Goal: Entertainment & Leisure: Consume media (video, audio)

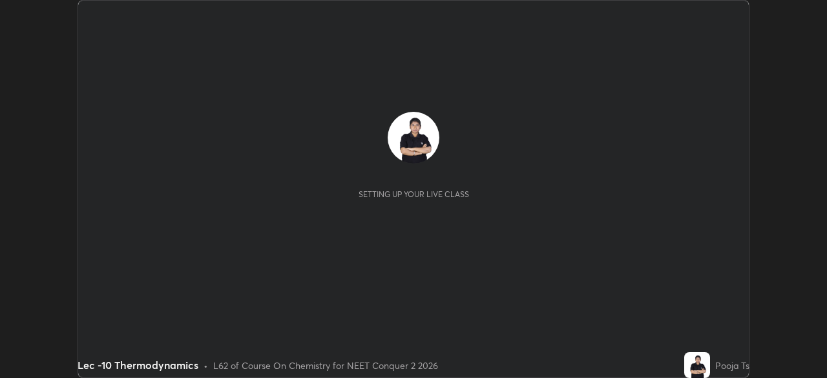
scroll to position [378, 826]
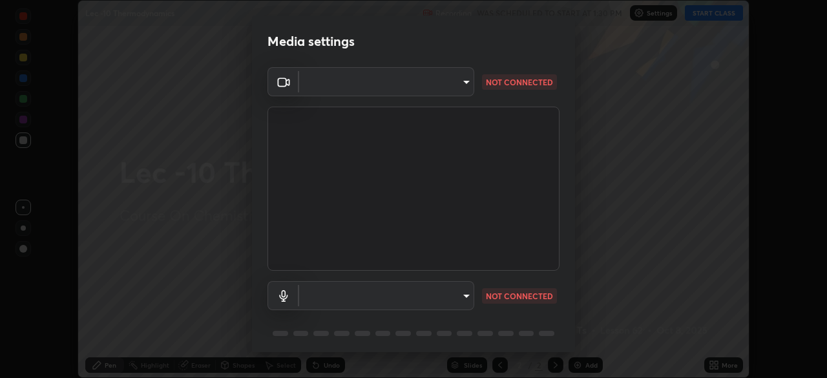
type input "bba66c41345857dcc9a6d4c580dc01eb5c8f13e357e582705132971b55534d29"
type input "1ef36ea151330e90e98c899053b5dace35d3c5cf6670fbd49c5abc015b49026e"
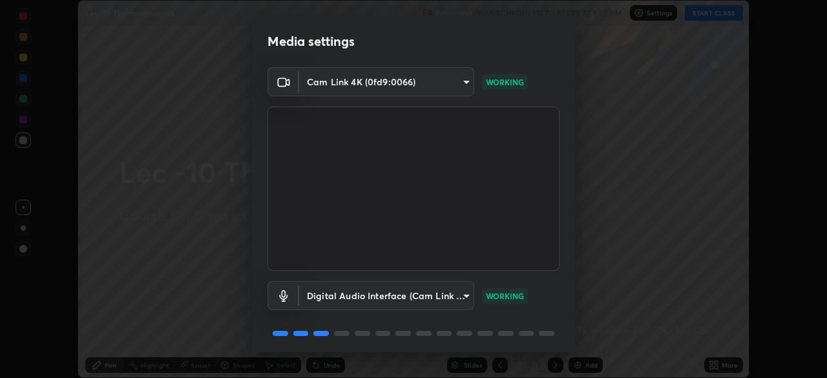
scroll to position [46, 0]
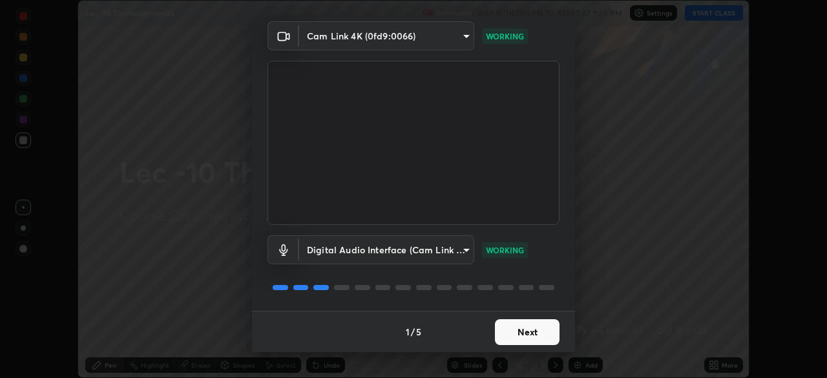
click at [523, 338] on button "Next" at bounding box center [527, 332] width 65 height 26
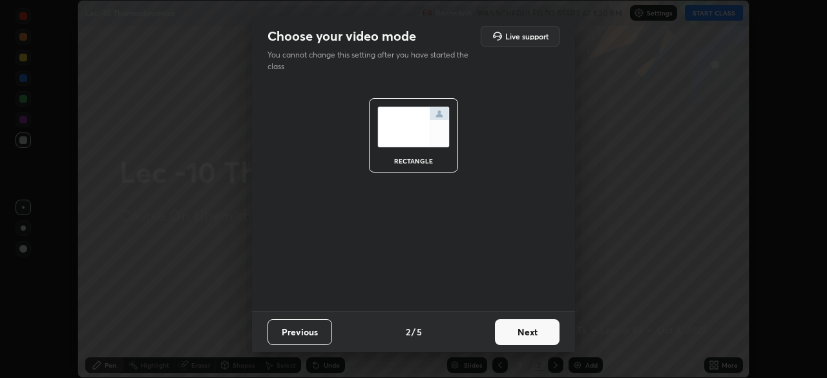
click at [528, 320] on button "Next" at bounding box center [527, 332] width 65 height 26
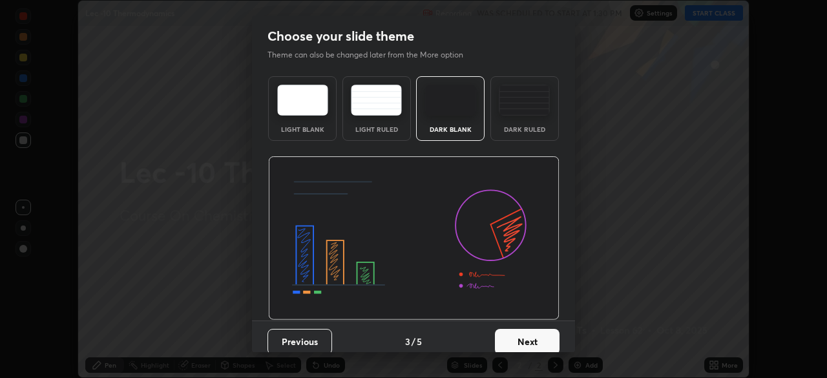
click at [520, 330] on button "Next" at bounding box center [527, 342] width 65 height 26
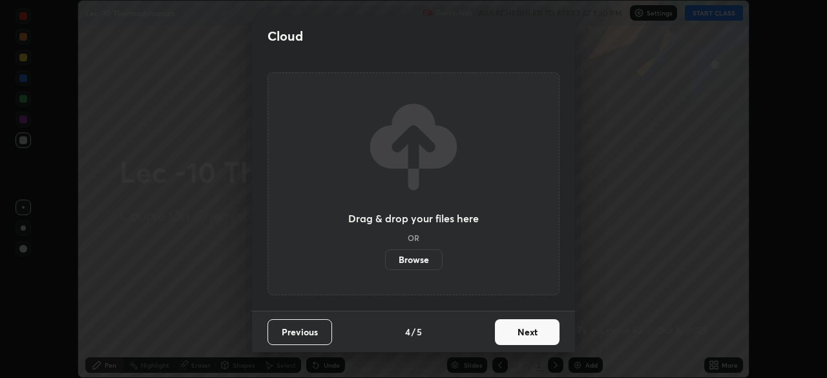
click at [518, 338] on button "Next" at bounding box center [527, 332] width 65 height 26
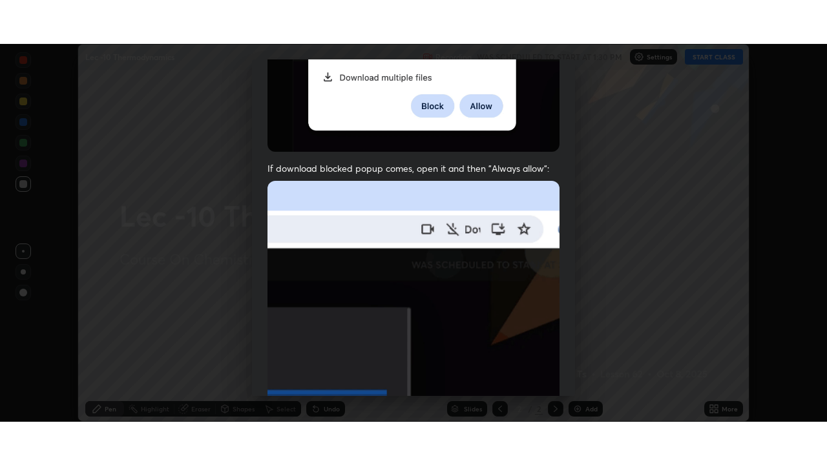
scroll to position [309, 0]
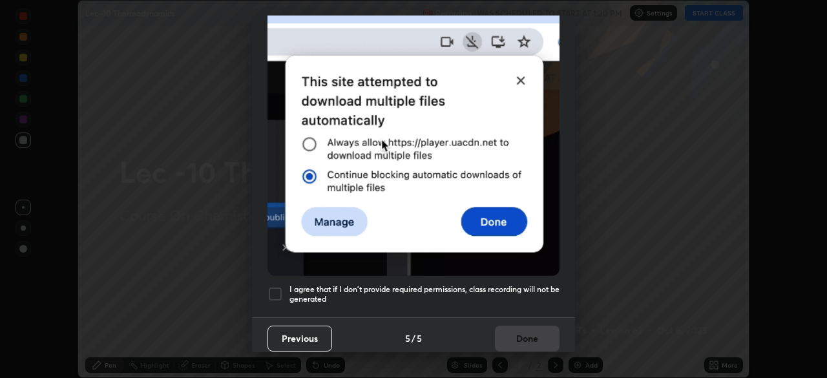
click at [281, 286] on div at bounding box center [275, 294] width 16 height 16
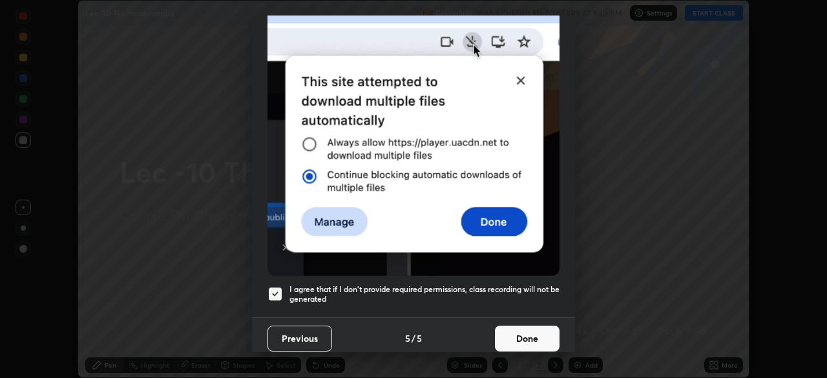
click at [509, 326] on button "Done" at bounding box center [527, 339] width 65 height 26
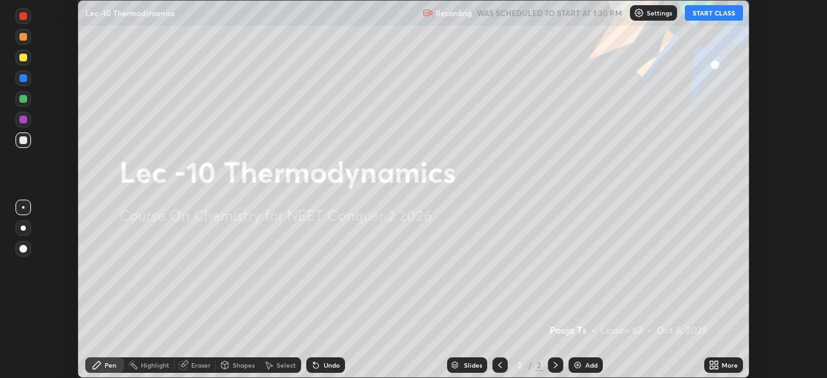
click at [712, 13] on button "START CLASS" at bounding box center [714, 13] width 58 height 16
click at [720, 363] on div "More" at bounding box center [723, 365] width 39 height 16
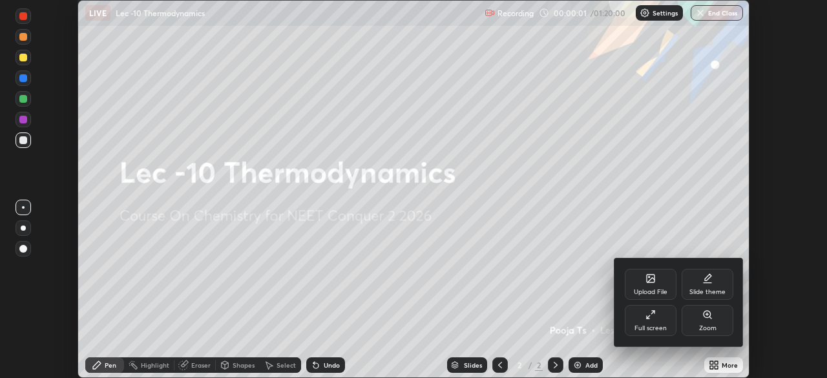
click at [655, 323] on div "Full screen" at bounding box center [651, 320] width 52 height 31
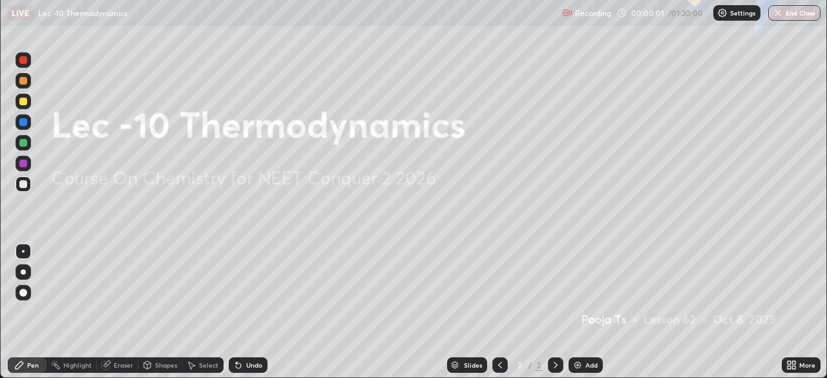
scroll to position [465, 827]
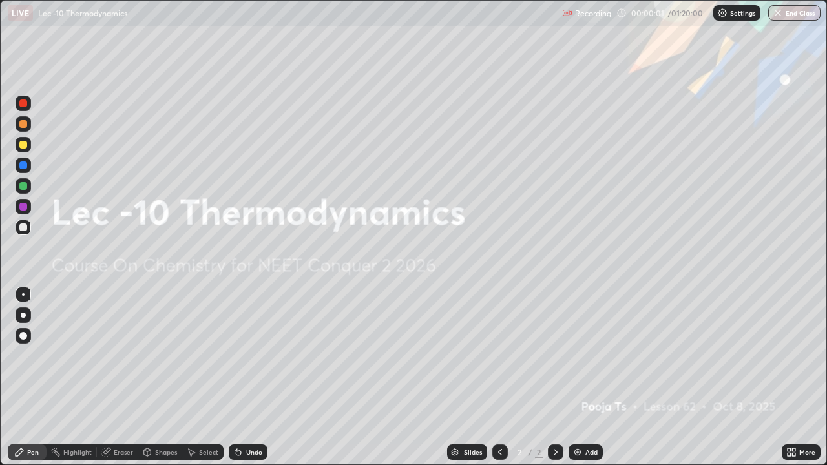
click at [589, 377] on div "Add" at bounding box center [591, 452] width 12 height 6
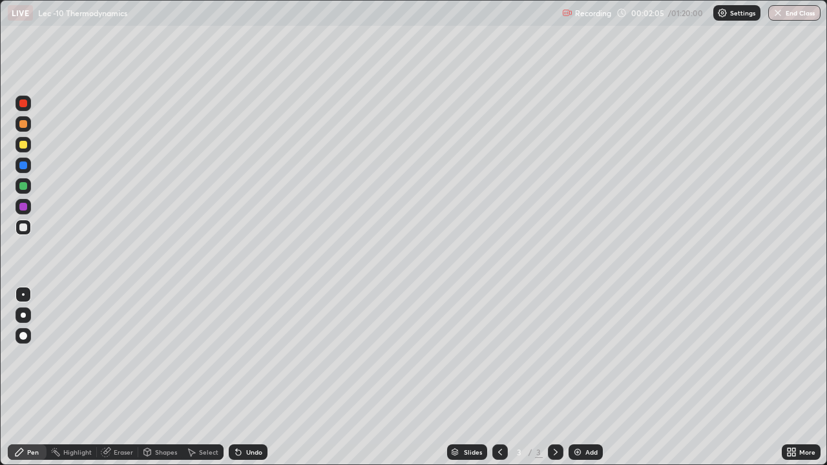
click at [28, 152] on div at bounding box center [24, 144] width 16 height 21
click at [30, 231] on div at bounding box center [24, 228] width 16 height 16
click at [30, 123] on div at bounding box center [24, 124] width 16 height 16
click at [238, 377] on icon at bounding box center [238, 452] width 5 height 5
click at [236, 377] on icon at bounding box center [238, 452] width 5 height 5
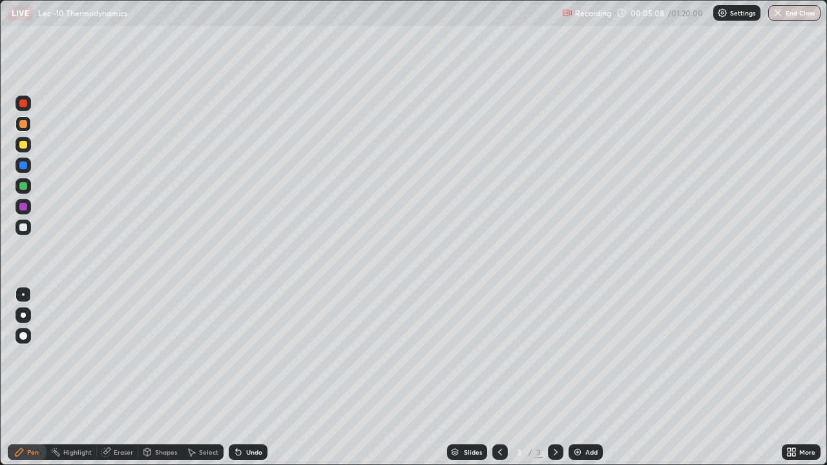
click at [242, 377] on div "Undo" at bounding box center [248, 452] width 39 height 16
click at [246, 377] on div "Undo" at bounding box center [254, 452] width 16 height 6
click at [243, 377] on div "Undo" at bounding box center [248, 452] width 39 height 16
click at [236, 377] on icon at bounding box center [238, 452] width 5 height 5
click at [154, 377] on div "Shapes" at bounding box center [160, 452] width 44 height 16
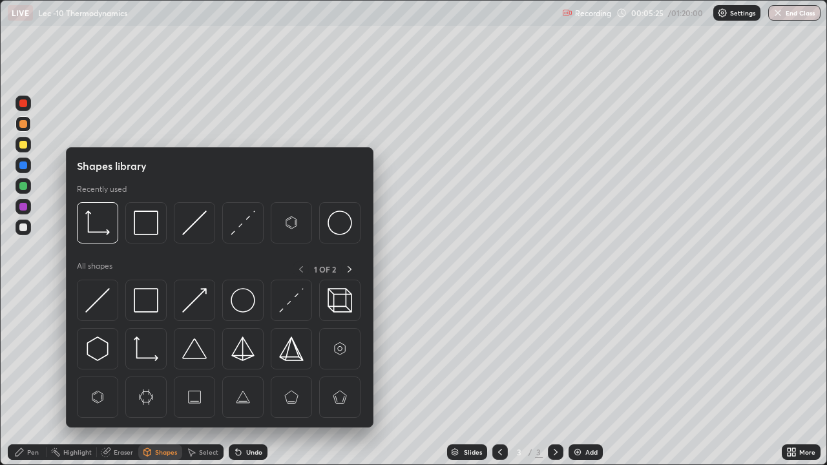
click at [30, 377] on div "Pen" at bounding box center [33, 452] width 12 height 6
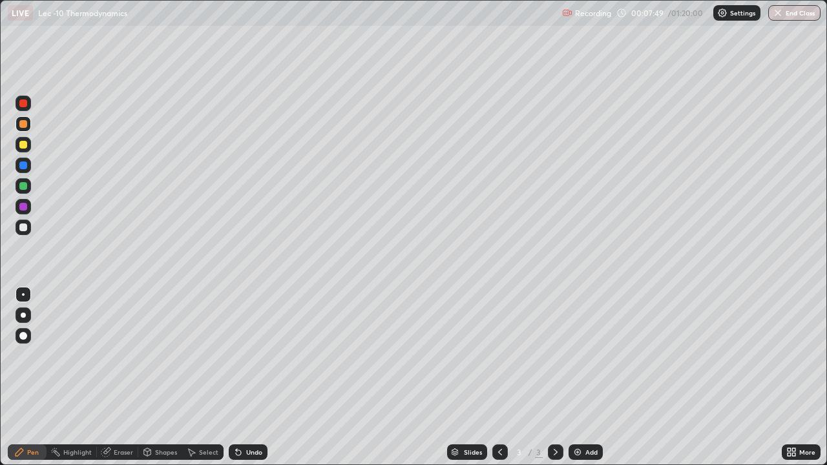
click at [236, 377] on icon at bounding box center [238, 452] width 5 height 5
click at [234, 377] on icon at bounding box center [238, 452] width 10 height 10
click at [237, 377] on div "Undo" at bounding box center [248, 452] width 39 height 16
click at [236, 377] on icon at bounding box center [238, 452] width 10 height 10
click at [585, 377] on div "Add" at bounding box center [591, 452] width 12 height 6
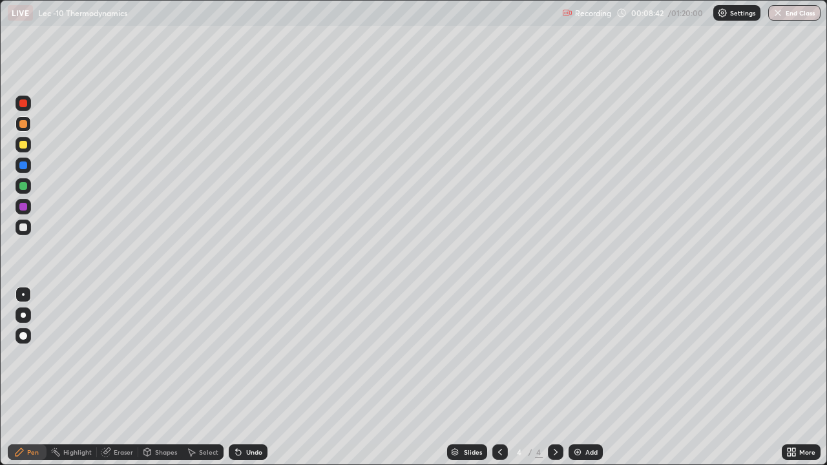
click at [31, 234] on div at bounding box center [23, 227] width 21 height 21
click at [503, 377] on icon at bounding box center [500, 452] width 10 height 10
click at [574, 377] on img at bounding box center [577, 452] width 10 height 10
click at [26, 166] on div at bounding box center [23, 165] width 8 height 8
click at [24, 144] on div at bounding box center [23, 145] width 8 height 8
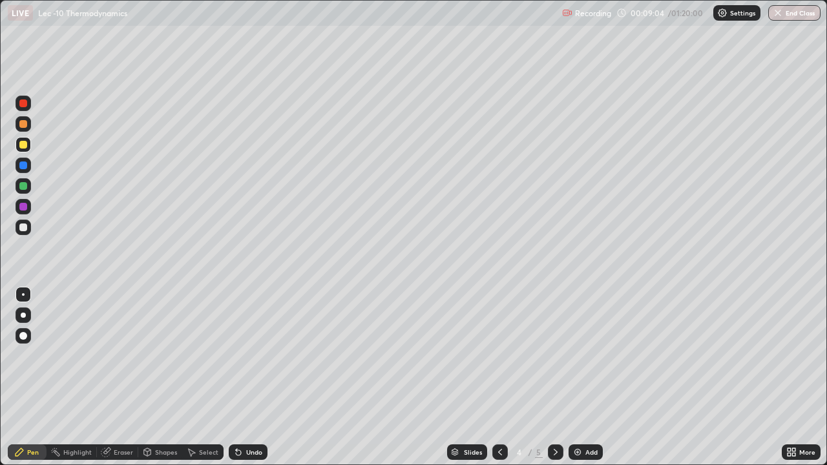
click at [247, 377] on div "Undo" at bounding box center [254, 452] width 16 height 6
click at [247, 377] on div "Undo" at bounding box center [248, 452] width 39 height 16
click at [249, 377] on div "Undo" at bounding box center [248, 452] width 39 height 16
click at [246, 377] on div "Undo" at bounding box center [254, 452] width 16 height 6
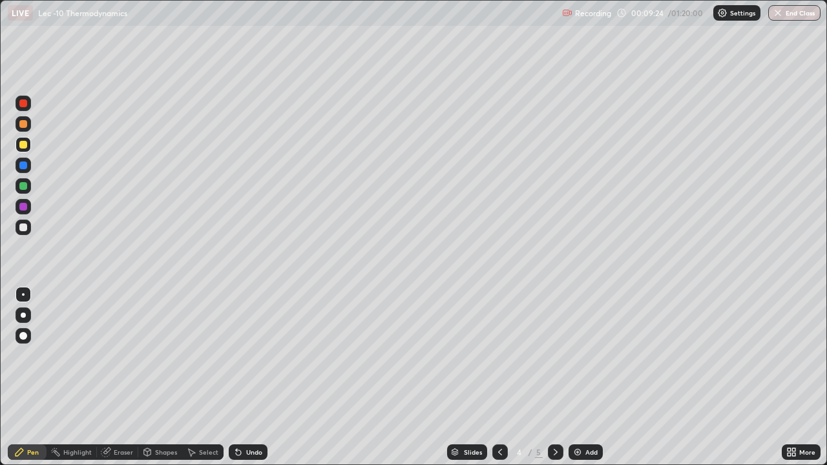
click at [242, 377] on div "Undo" at bounding box center [248, 452] width 39 height 16
click at [240, 377] on div "Undo" at bounding box center [248, 452] width 39 height 16
click at [192, 377] on div "Select" at bounding box center [202, 452] width 41 height 26
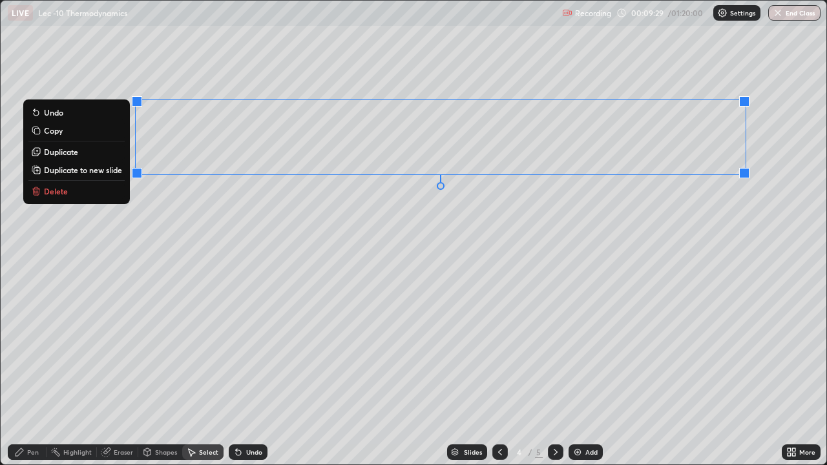
click at [116, 196] on button "Delete" at bounding box center [76, 191] width 96 height 16
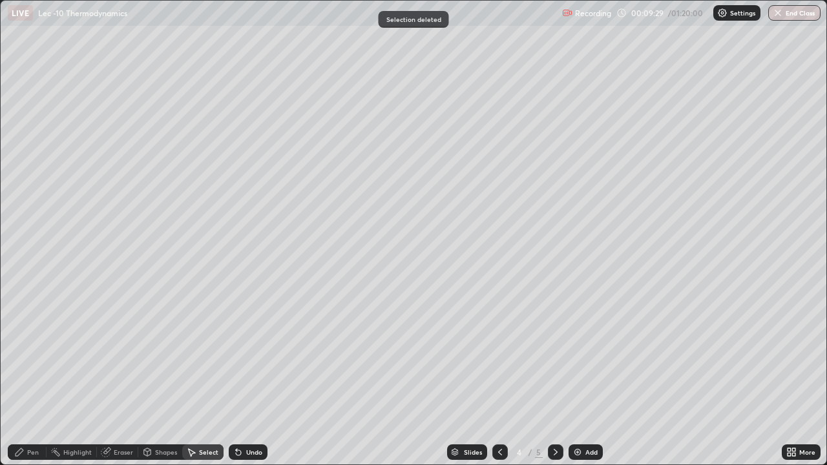
click at [22, 377] on icon at bounding box center [20, 452] width 8 height 8
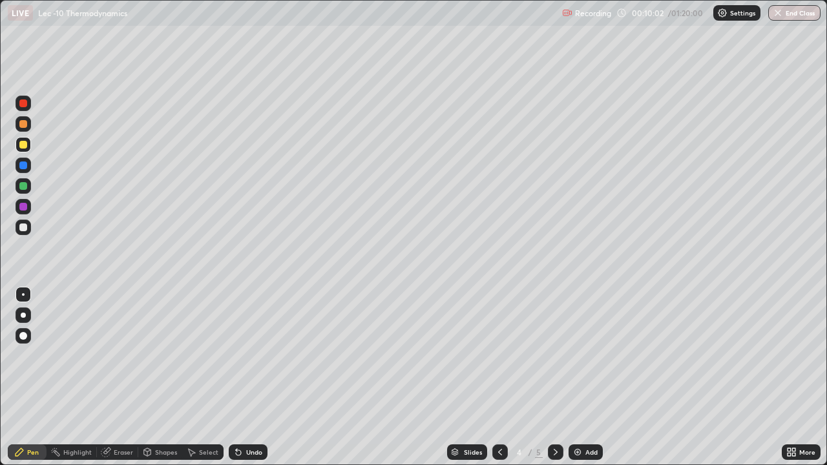
click at [199, 377] on div "Select" at bounding box center [208, 452] width 19 height 6
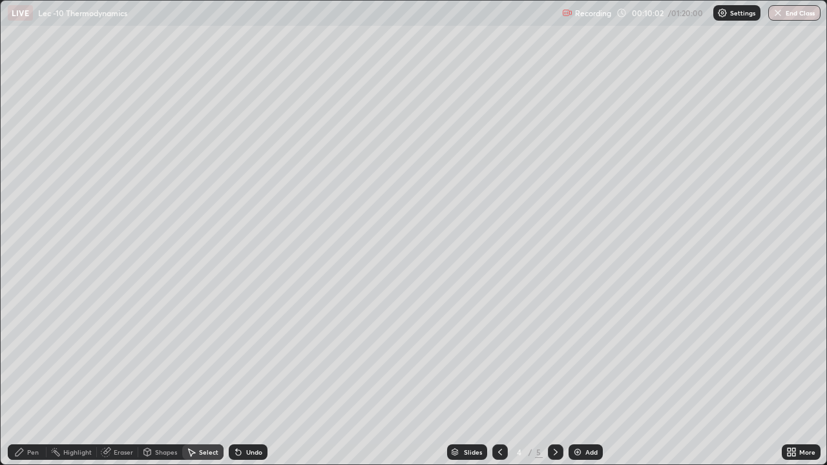
click at [199, 377] on div "Select" at bounding box center [208, 452] width 19 height 6
click at [242, 377] on div "Undo" at bounding box center [248, 452] width 39 height 16
click at [240, 377] on icon at bounding box center [238, 452] width 10 height 10
click at [167, 296] on div "0 ° Undo Copy Duplicate Duplicate to new slide Delete" at bounding box center [413, 233] width 825 height 464
click at [33, 377] on div "Pen" at bounding box center [33, 452] width 12 height 6
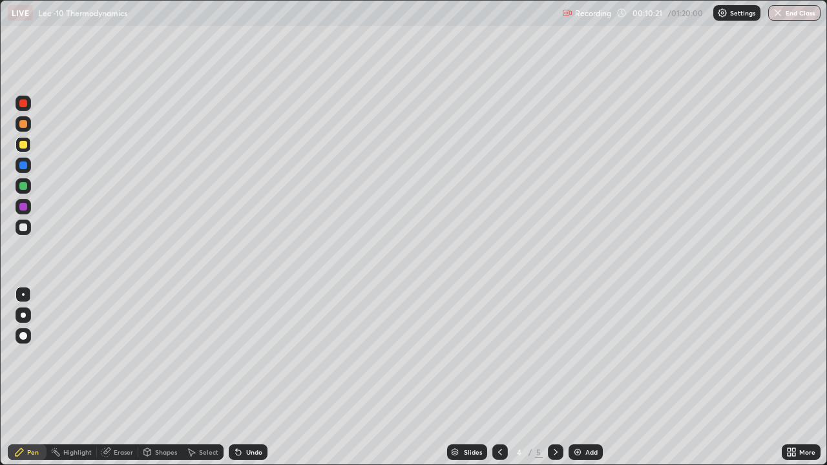
click at [190, 377] on icon at bounding box center [192, 453] width 7 height 8
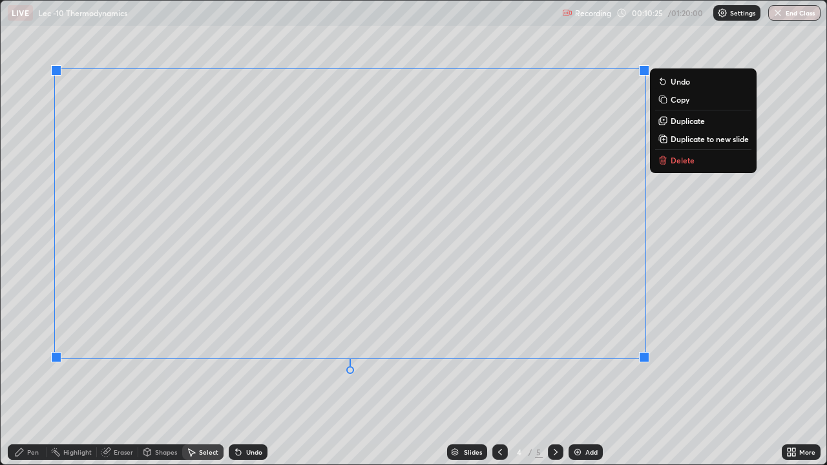
click at [41, 377] on div "Pen" at bounding box center [27, 452] width 39 height 16
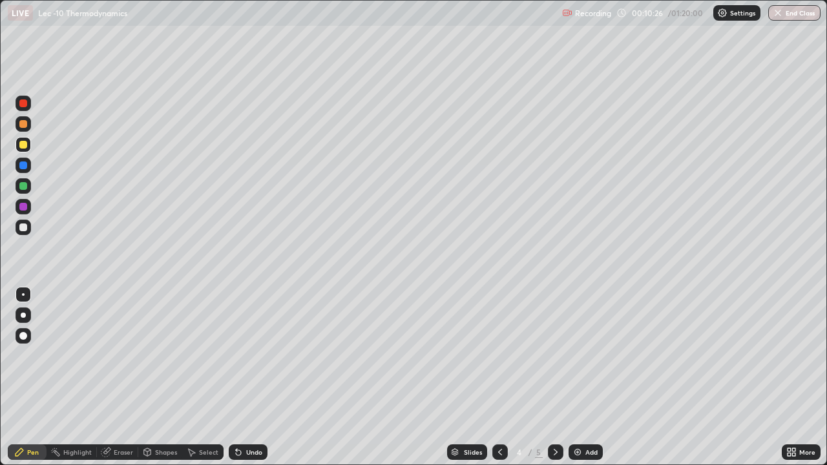
click at [25, 229] on div at bounding box center [23, 227] width 8 height 8
click at [572, 377] on img at bounding box center [577, 452] width 10 height 10
click at [25, 167] on div at bounding box center [23, 165] width 8 height 8
click at [26, 147] on div at bounding box center [23, 145] width 8 height 8
click at [577, 377] on img at bounding box center [577, 452] width 10 height 10
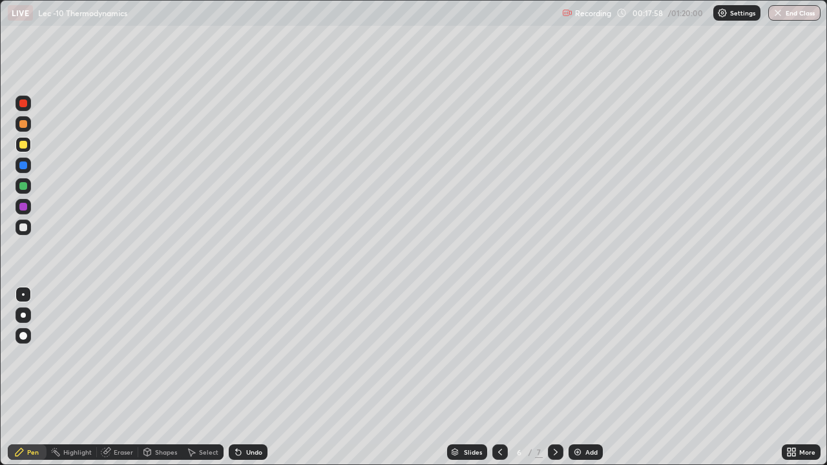
click at [24, 124] on div at bounding box center [23, 124] width 8 height 8
click at [236, 377] on icon at bounding box center [236, 449] width 1 height 1
click at [243, 377] on div "Undo" at bounding box center [248, 452] width 39 height 16
click at [29, 230] on div at bounding box center [24, 228] width 16 height 16
click at [25, 148] on div at bounding box center [23, 145] width 8 height 8
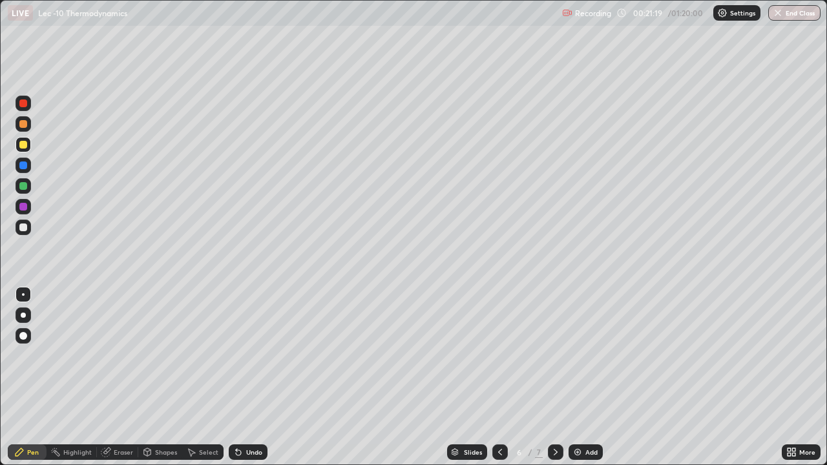
click at [109, 377] on icon at bounding box center [106, 451] width 7 height 6
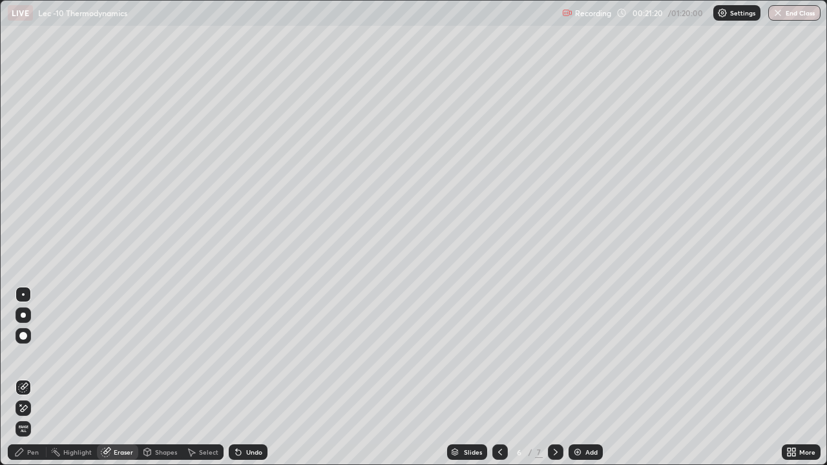
click at [37, 377] on div "Pen" at bounding box center [27, 452] width 39 height 16
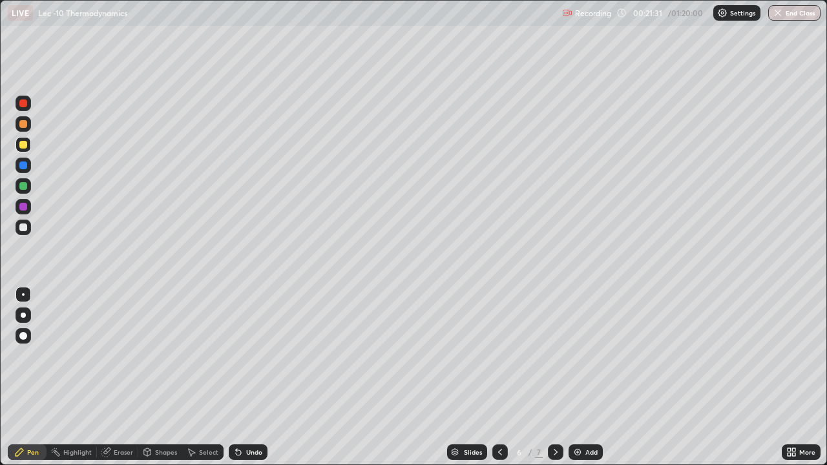
click at [236, 377] on icon at bounding box center [238, 452] width 5 height 5
click at [243, 377] on div "Undo" at bounding box center [248, 452] width 39 height 16
click at [241, 377] on icon at bounding box center [238, 452] width 10 height 10
click at [237, 377] on icon at bounding box center [238, 452] width 5 height 5
click at [238, 377] on icon at bounding box center [238, 452] width 10 height 10
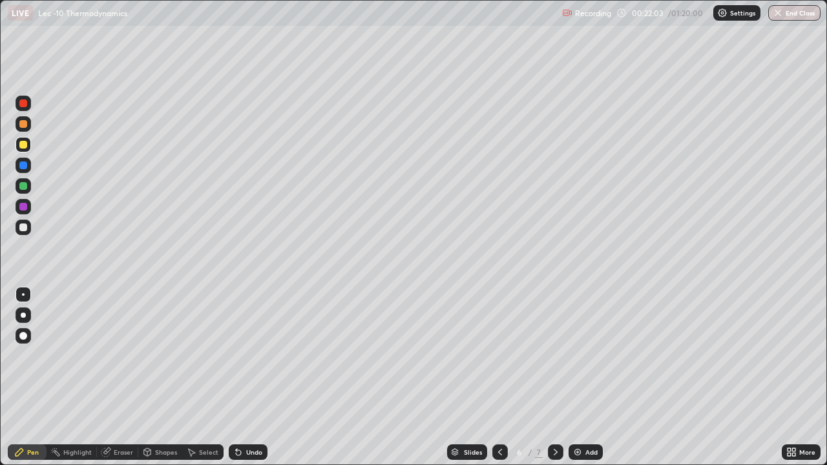
click at [240, 377] on icon at bounding box center [238, 452] width 10 height 10
click at [159, 377] on div "Shapes" at bounding box center [166, 452] width 22 height 6
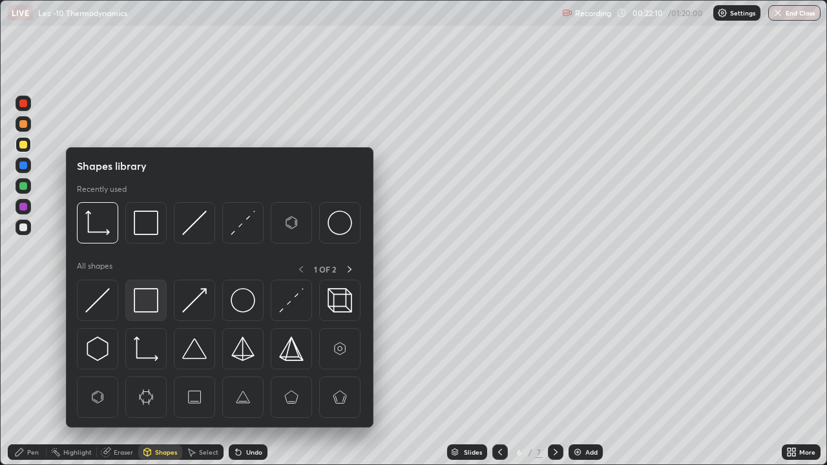
click at [155, 306] on img at bounding box center [146, 300] width 25 height 25
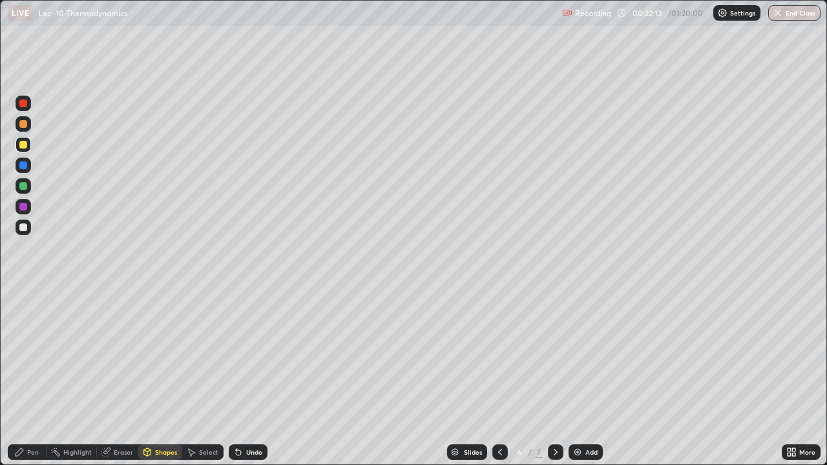
click at [36, 377] on div "Pen" at bounding box center [33, 452] width 12 height 6
click at [573, 377] on img at bounding box center [577, 452] width 10 height 10
click at [28, 231] on div at bounding box center [24, 228] width 16 height 16
click at [164, 377] on div "Shapes" at bounding box center [166, 452] width 22 height 6
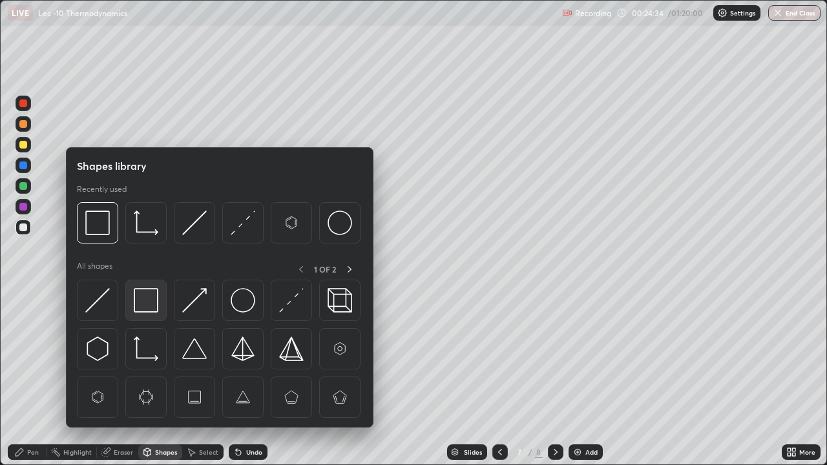
click at [167, 310] on div at bounding box center [145, 300] width 41 height 41
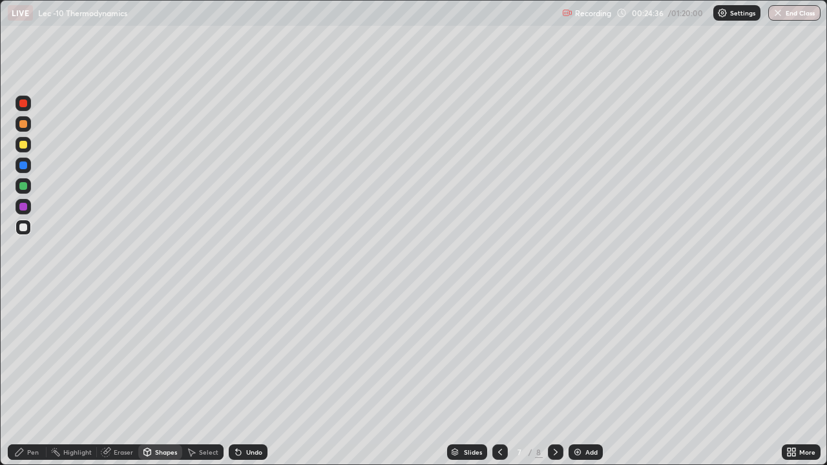
click at [118, 377] on div "Eraser" at bounding box center [117, 452] width 41 height 16
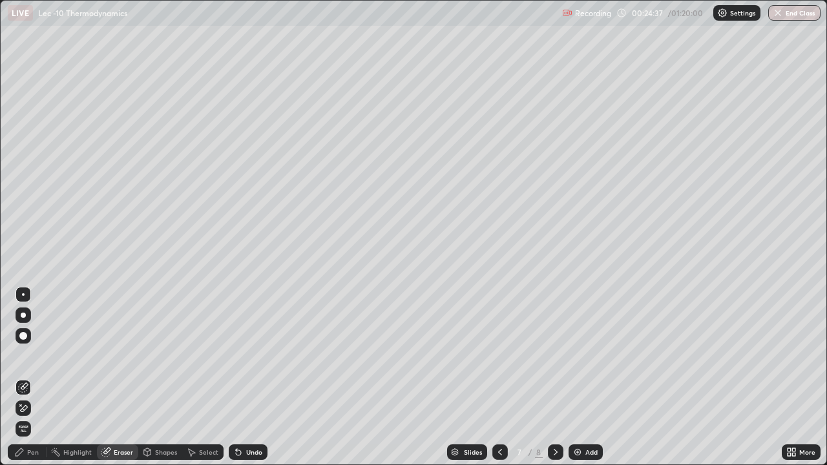
click at [31, 377] on div "Pen" at bounding box center [33, 452] width 12 height 6
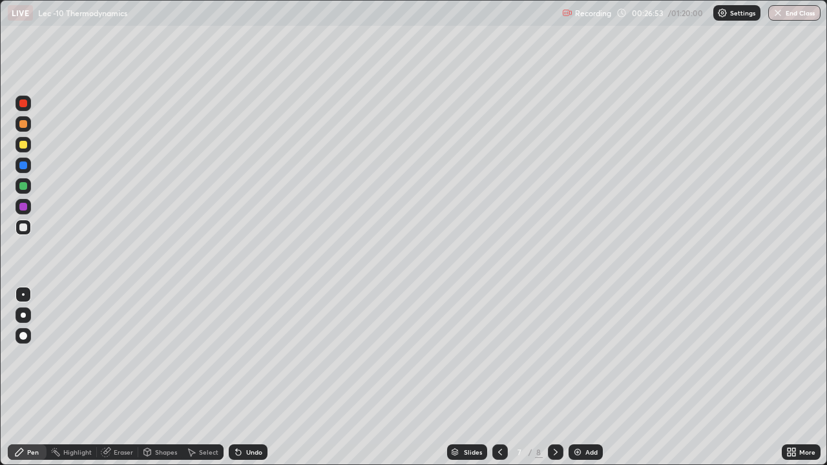
click at [554, 377] on icon at bounding box center [555, 452] width 10 height 10
click at [27, 150] on div at bounding box center [24, 145] width 16 height 16
click at [247, 377] on div "Undo" at bounding box center [254, 452] width 16 height 6
click at [246, 377] on div "Undo" at bounding box center [254, 452] width 16 height 6
click at [24, 227] on div at bounding box center [23, 227] width 8 height 8
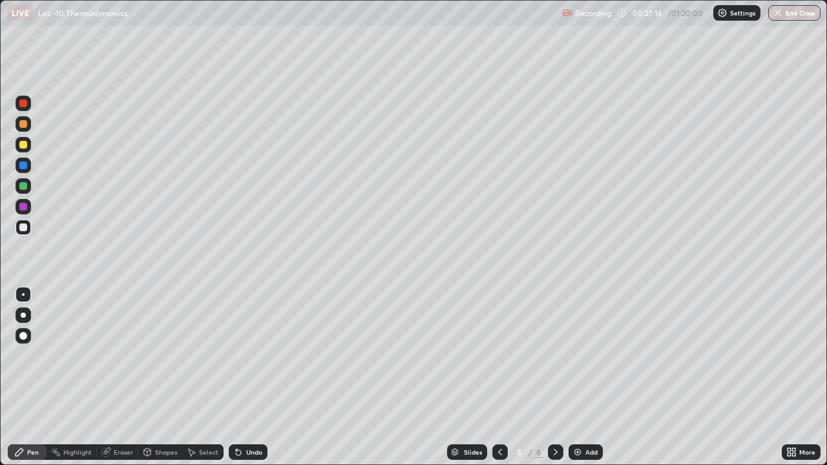
click at [236, 377] on icon at bounding box center [238, 452] width 5 height 5
click at [237, 377] on icon at bounding box center [238, 452] width 5 height 5
click at [161, 377] on div "Shapes" at bounding box center [166, 452] width 22 height 6
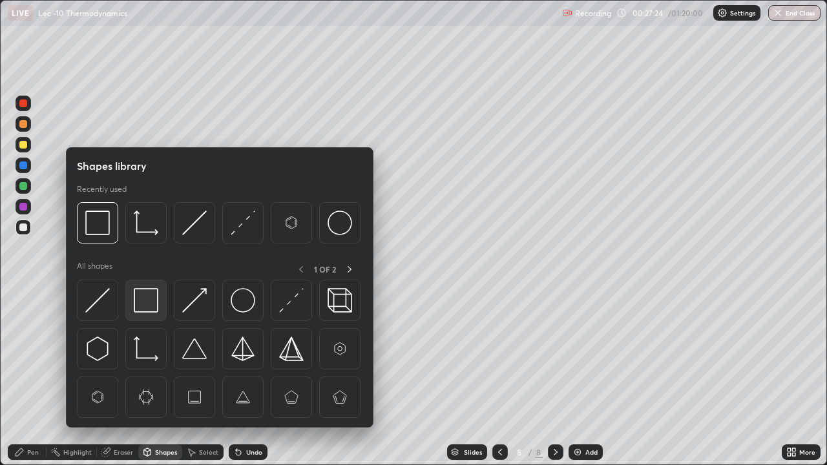
click at [149, 304] on img at bounding box center [146, 300] width 25 height 25
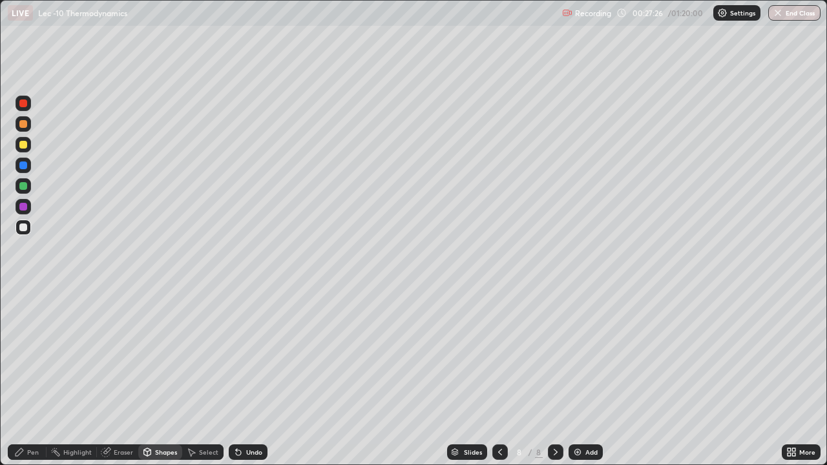
click at [36, 377] on div "Pen" at bounding box center [33, 452] width 12 height 6
click at [158, 377] on div "Shapes" at bounding box center [160, 452] width 44 height 16
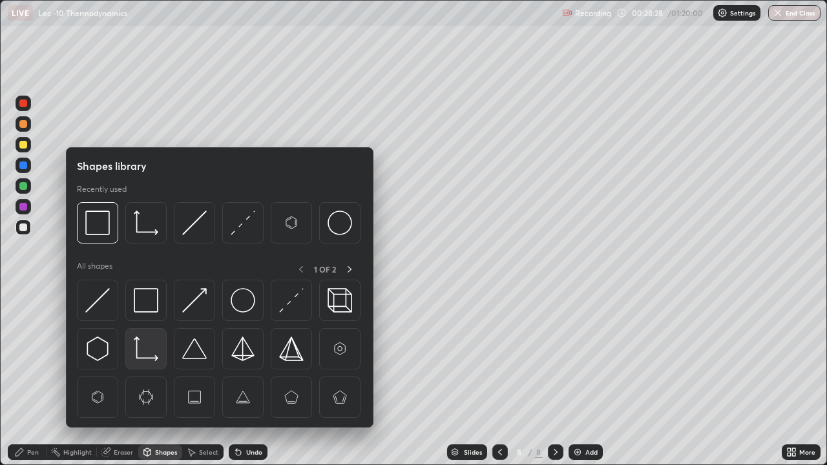
click at [140, 349] on img at bounding box center [146, 348] width 25 height 25
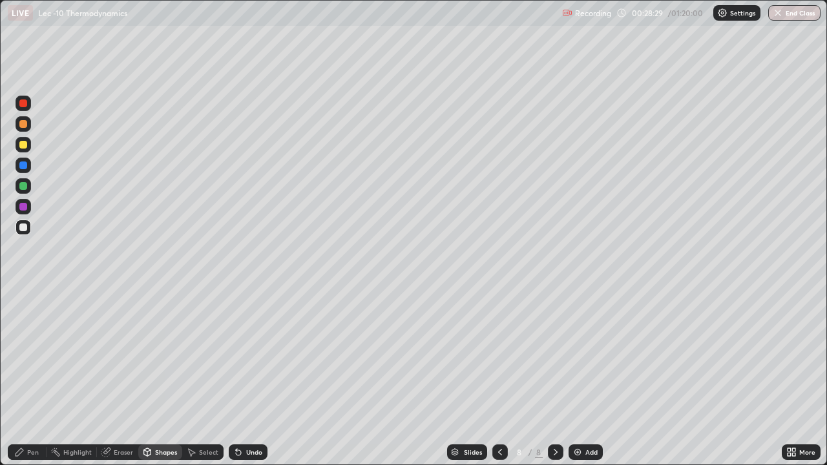
click at [34, 377] on div "Pen" at bounding box center [33, 452] width 12 height 6
click at [141, 377] on div "Shapes" at bounding box center [160, 452] width 44 height 16
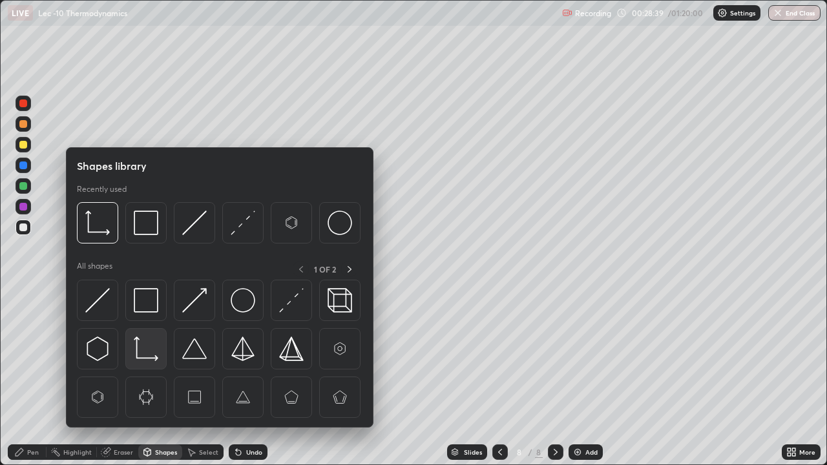
click at [135, 347] on img at bounding box center [146, 348] width 25 height 25
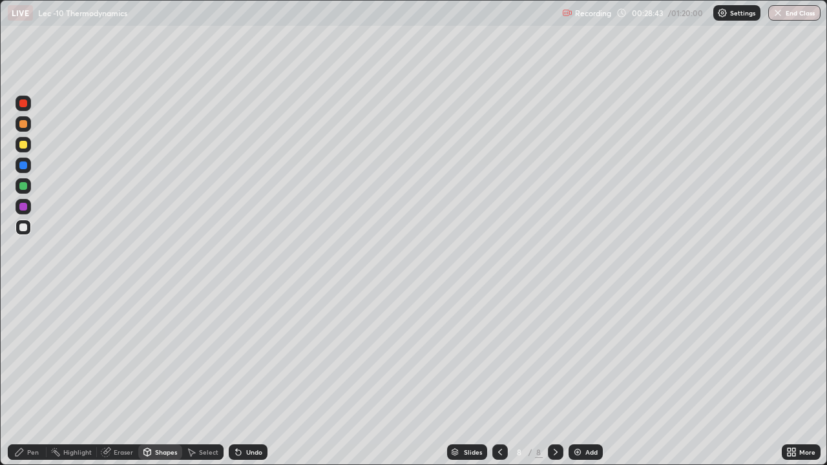
click at [247, 377] on div "Undo" at bounding box center [248, 452] width 39 height 16
click at [36, 377] on div "Pen" at bounding box center [33, 452] width 12 height 6
click at [242, 377] on div "Undo" at bounding box center [248, 452] width 39 height 16
click at [204, 377] on div "Select" at bounding box center [202, 452] width 41 height 16
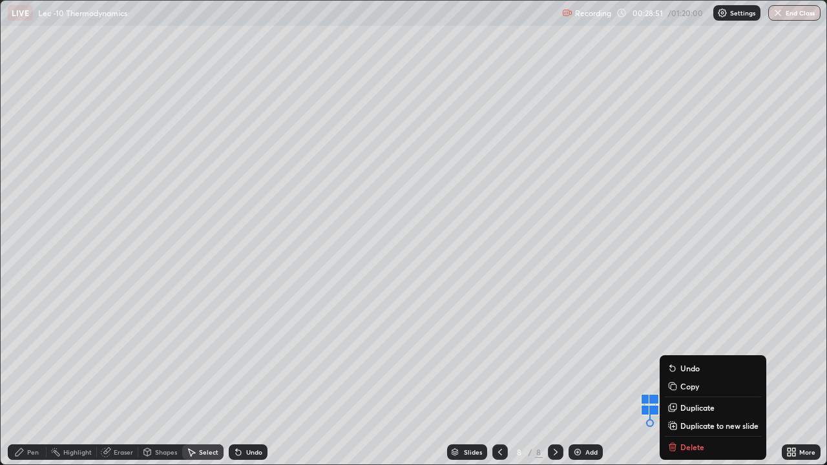
click at [481, 348] on div "0 ° Undo Copy Duplicate Duplicate to new slide Delete" at bounding box center [413, 233] width 825 height 464
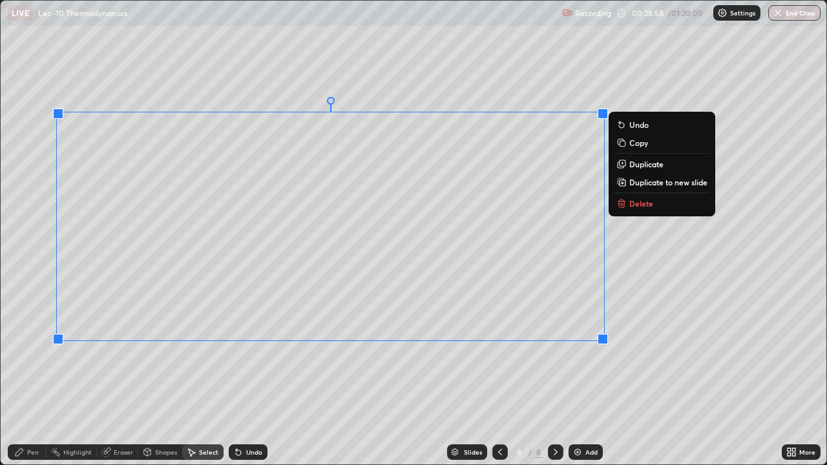
click at [395, 377] on div "0 ° Undo Copy Duplicate Duplicate to new slide Delete" at bounding box center [413, 233] width 825 height 464
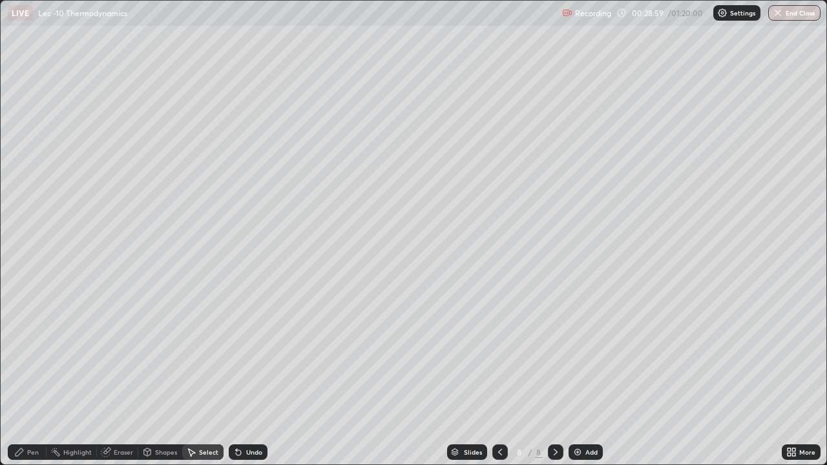
click at [115, 377] on div "Eraser" at bounding box center [117, 452] width 41 height 16
click at [33, 377] on div "Pen" at bounding box center [33, 452] width 12 height 6
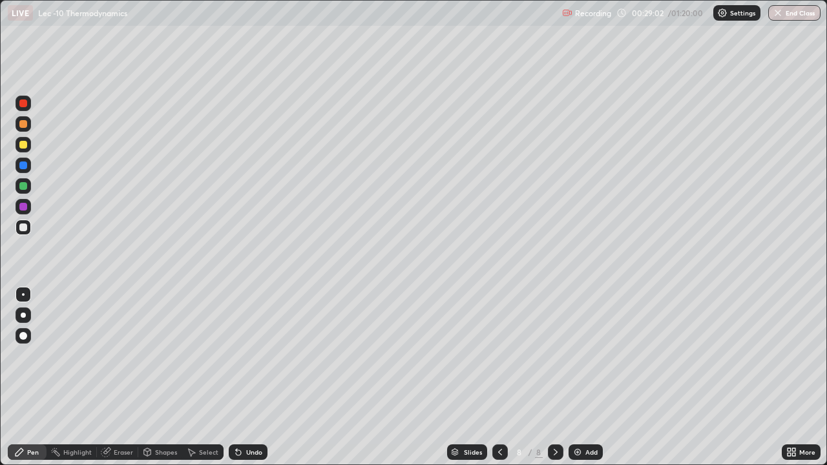
click at [169, 377] on div "Shapes" at bounding box center [160, 452] width 44 height 16
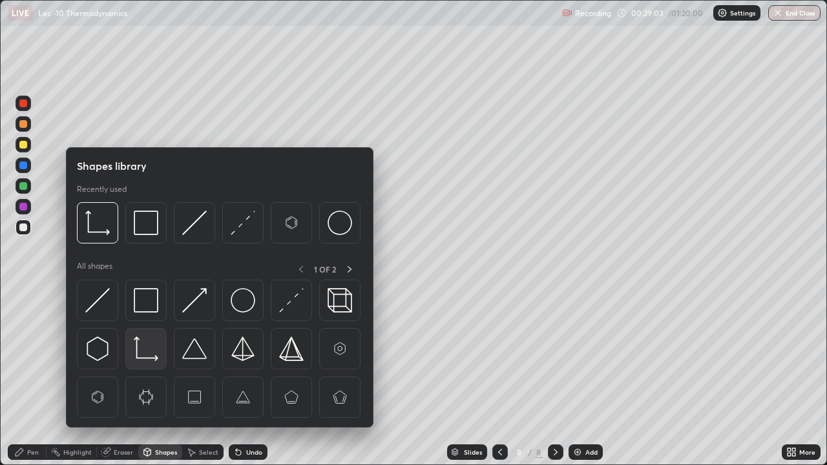
click at [148, 351] on img at bounding box center [146, 348] width 25 height 25
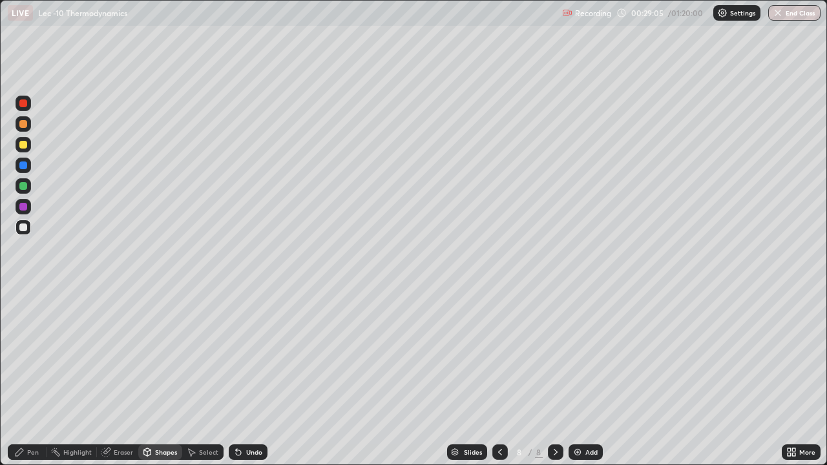
click at [25, 377] on div "Pen" at bounding box center [27, 452] width 39 height 16
click at [24, 145] on div at bounding box center [23, 145] width 8 height 8
click at [570, 377] on div "Add" at bounding box center [585, 452] width 34 height 16
click at [24, 227] on div at bounding box center [23, 227] width 8 height 8
click at [28, 154] on div at bounding box center [24, 144] width 16 height 21
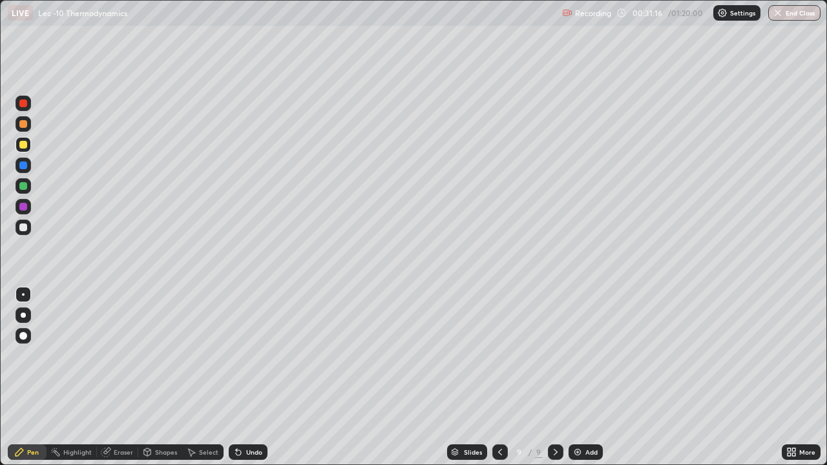
click at [25, 225] on div at bounding box center [23, 227] width 8 height 8
click at [233, 377] on icon at bounding box center [238, 452] width 10 height 10
click at [156, 377] on div "Shapes" at bounding box center [160, 452] width 44 height 16
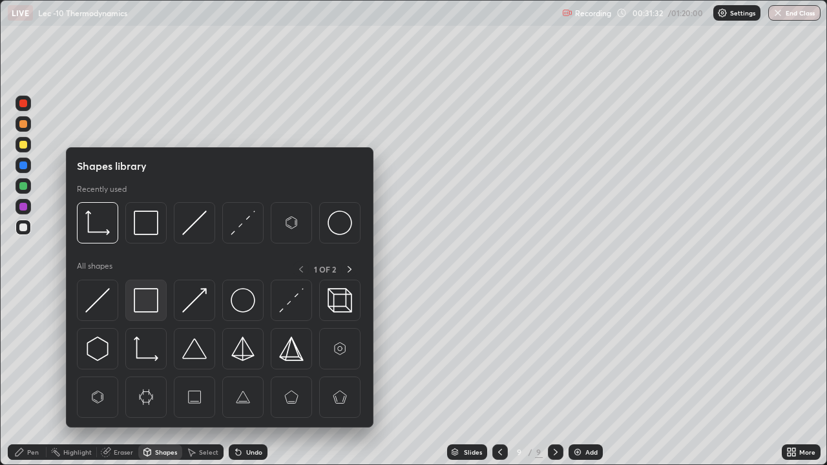
click at [149, 307] on img at bounding box center [146, 300] width 25 height 25
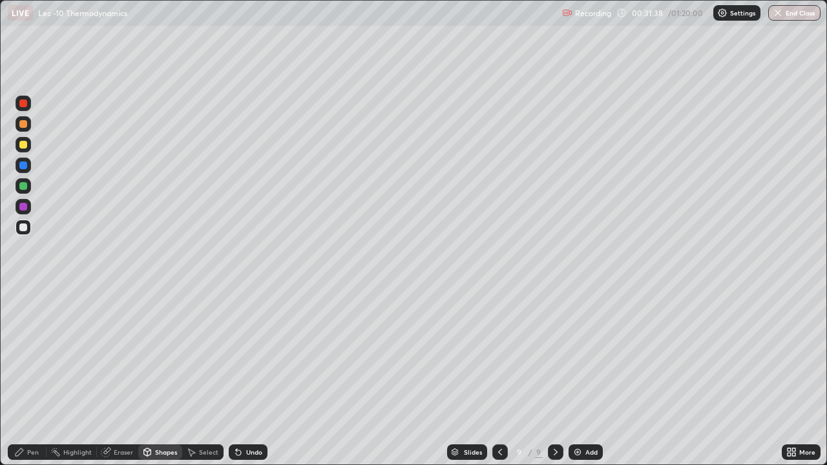
click at [31, 377] on div "Pen" at bounding box center [33, 452] width 12 height 6
click at [234, 377] on icon at bounding box center [238, 452] width 10 height 10
click at [236, 377] on icon at bounding box center [238, 452] width 5 height 5
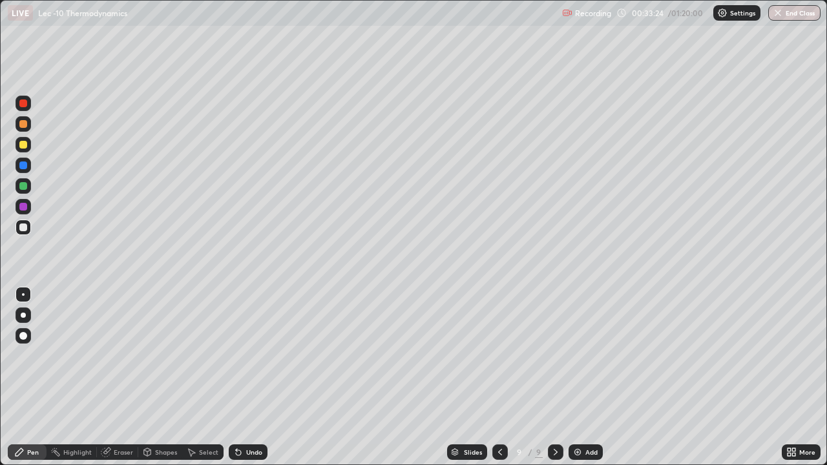
click at [236, 377] on icon at bounding box center [238, 452] width 5 height 5
click at [237, 377] on icon at bounding box center [238, 452] width 5 height 5
click at [238, 377] on icon at bounding box center [238, 452] width 10 height 10
click at [237, 377] on icon at bounding box center [238, 452] width 5 height 5
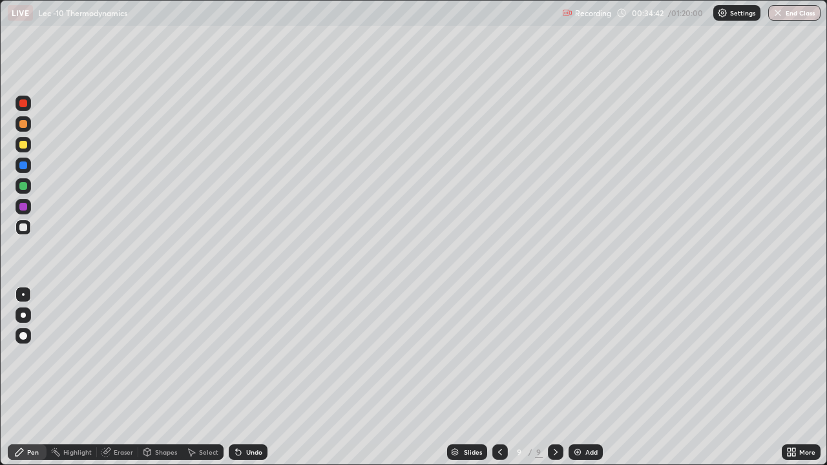
click at [574, 377] on img at bounding box center [577, 452] width 10 height 10
click at [27, 145] on div at bounding box center [24, 145] width 16 height 16
click at [23, 234] on div at bounding box center [24, 228] width 16 height 16
click at [575, 377] on img at bounding box center [577, 452] width 10 height 10
click at [26, 232] on div at bounding box center [24, 228] width 16 height 16
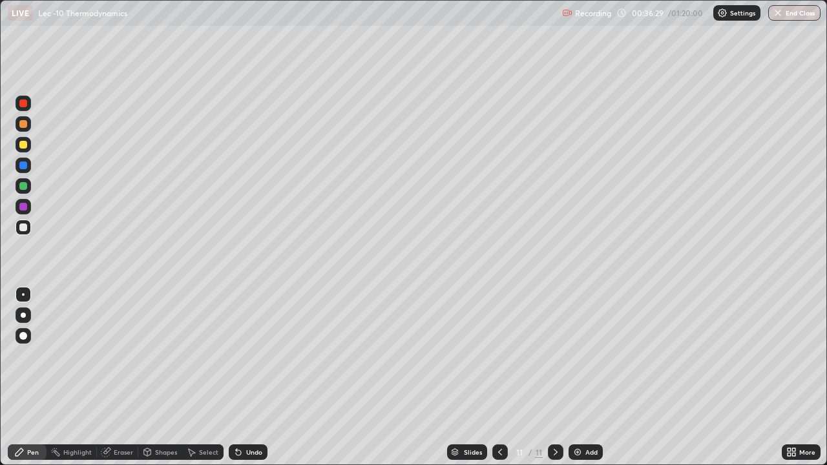
click at [249, 377] on div "Undo" at bounding box center [254, 452] width 16 height 6
click at [124, 377] on div "Eraser" at bounding box center [123, 452] width 19 height 6
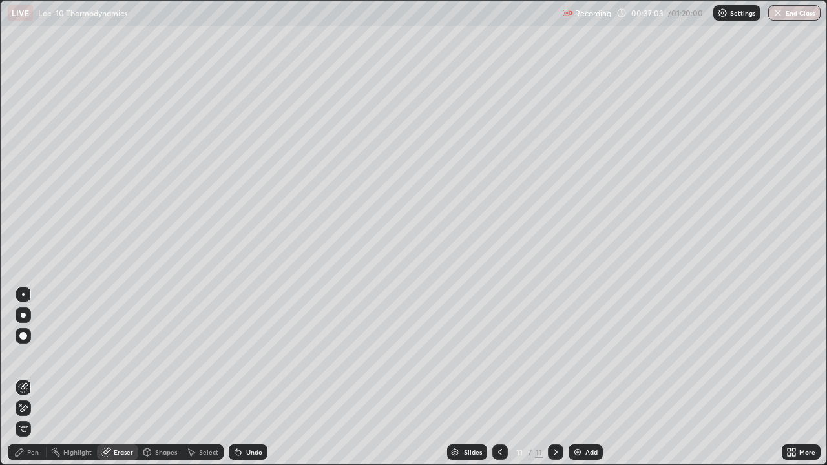
click at [31, 377] on div "Pen" at bounding box center [33, 452] width 12 height 6
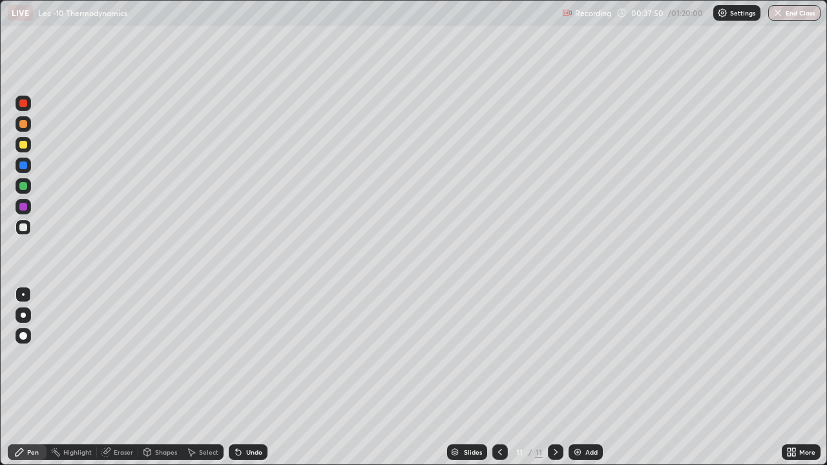
click at [575, 377] on div "Add" at bounding box center [585, 452] width 34 height 16
click at [110, 377] on icon at bounding box center [106, 451] width 7 height 6
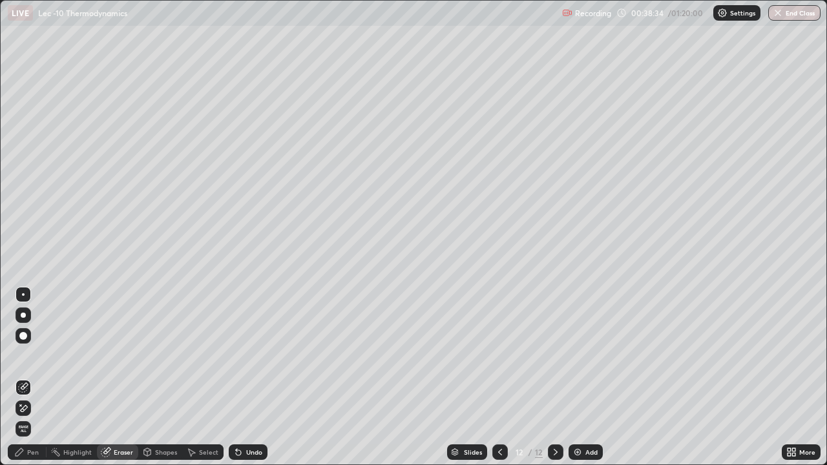
click at [30, 377] on div "Pen" at bounding box center [33, 452] width 12 height 6
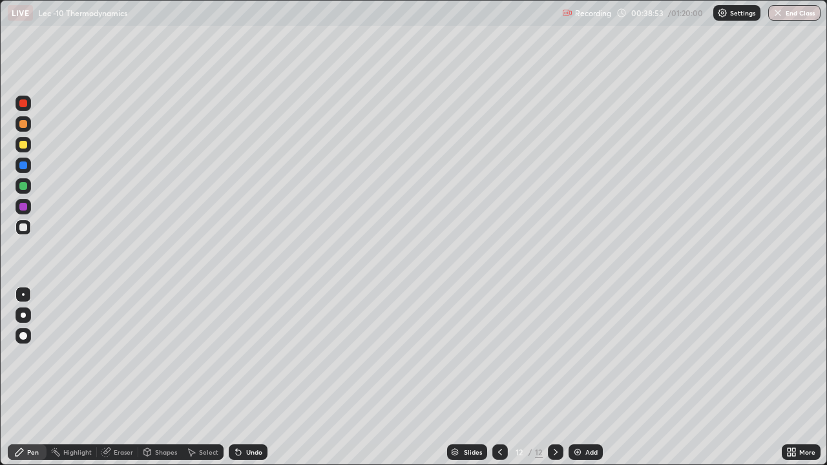
click at [187, 377] on icon at bounding box center [191, 452] width 10 height 10
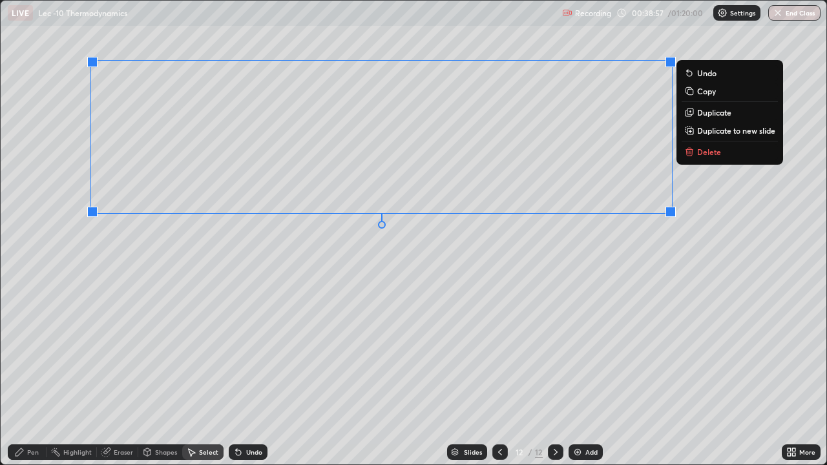
click at [24, 377] on icon at bounding box center [19, 452] width 10 height 10
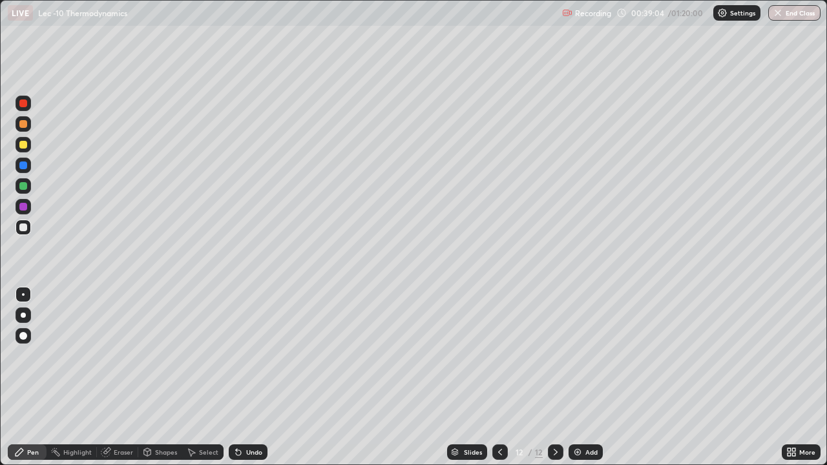
click at [229, 377] on div "Undo" at bounding box center [248, 452] width 39 height 16
click at [25, 148] on div at bounding box center [23, 145] width 8 height 8
click at [575, 377] on img at bounding box center [577, 452] width 10 height 10
click at [242, 377] on div "Undo" at bounding box center [248, 452] width 39 height 16
click at [575, 377] on img at bounding box center [577, 452] width 10 height 10
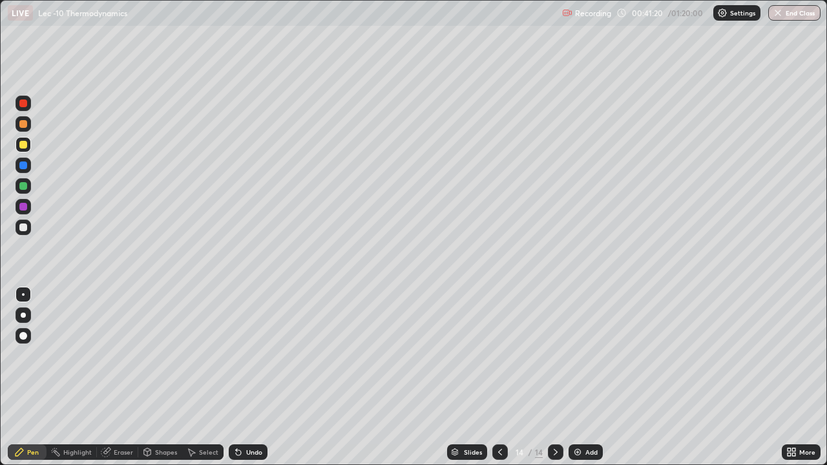
click at [28, 229] on div at bounding box center [24, 228] width 16 height 16
click at [160, 377] on div "Shapes" at bounding box center [166, 452] width 22 height 6
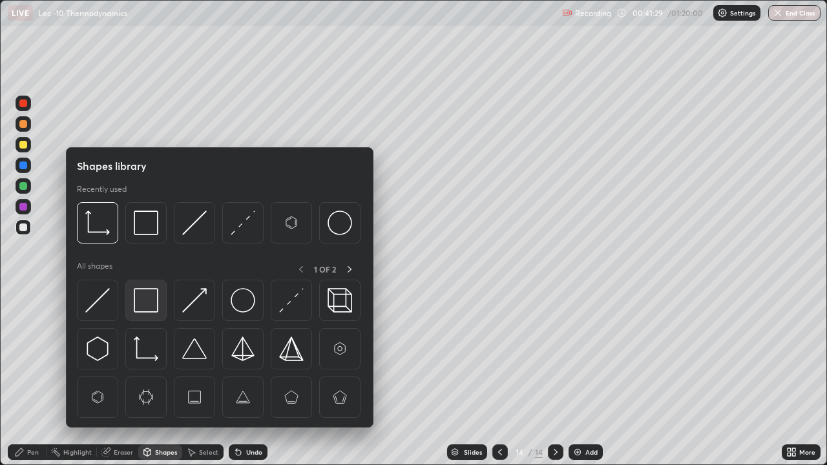
click at [158, 301] on img at bounding box center [146, 300] width 25 height 25
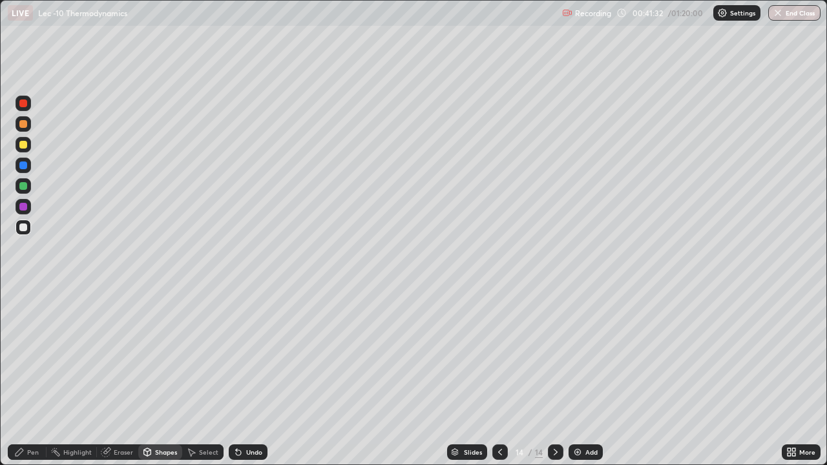
click at [30, 377] on div "Pen" at bounding box center [33, 452] width 12 height 6
click at [241, 377] on icon at bounding box center [238, 452] width 10 height 10
click at [246, 377] on div "Undo" at bounding box center [254, 452] width 16 height 6
click at [202, 377] on div "Select" at bounding box center [208, 452] width 19 height 6
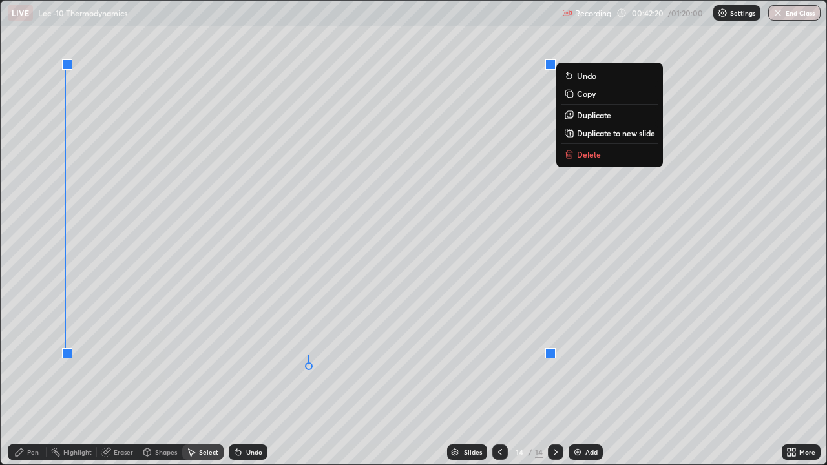
click at [33, 377] on div "Pen" at bounding box center [33, 452] width 12 height 6
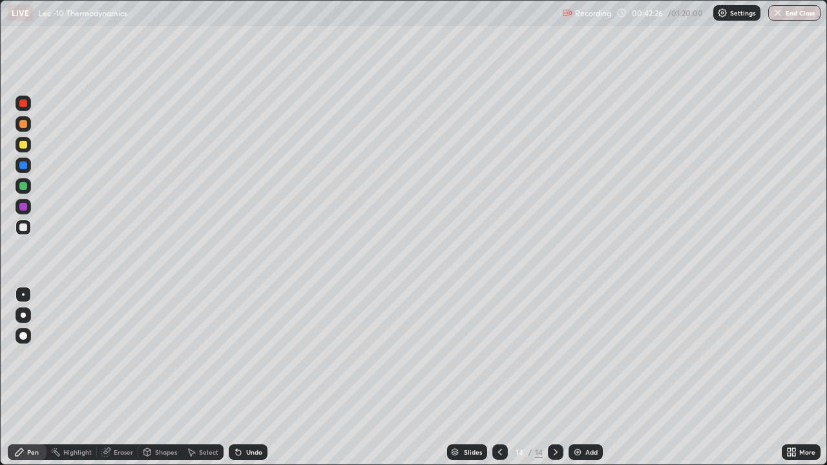
click at [28, 147] on div at bounding box center [24, 145] width 16 height 16
click at [583, 377] on div "Add" at bounding box center [585, 452] width 34 height 16
click at [27, 233] on div at bounding box center [24, 228] width 16 height 16
click at [238, 377] on icon at bounding box center [238, 452] width 10 height 10
click at [236, 377] on icon at bounding box center [238, 452] width 5 height 5
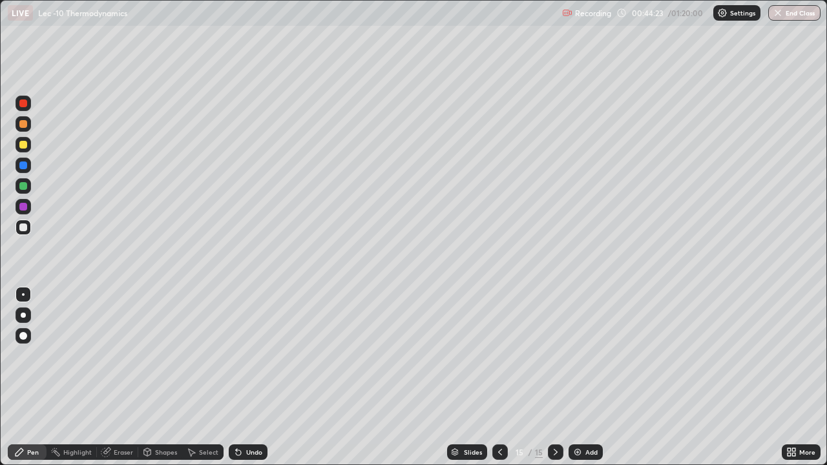
click at [236, 377] on icon at bounding box center [238, 452] width 5 height 5
click at [236, 377] on div "Undo" at bounding box center [248, 452] width 39 height 16
click at [170, 377] on div "Shapes" at bounding box center [166, 452] width 22 height 6
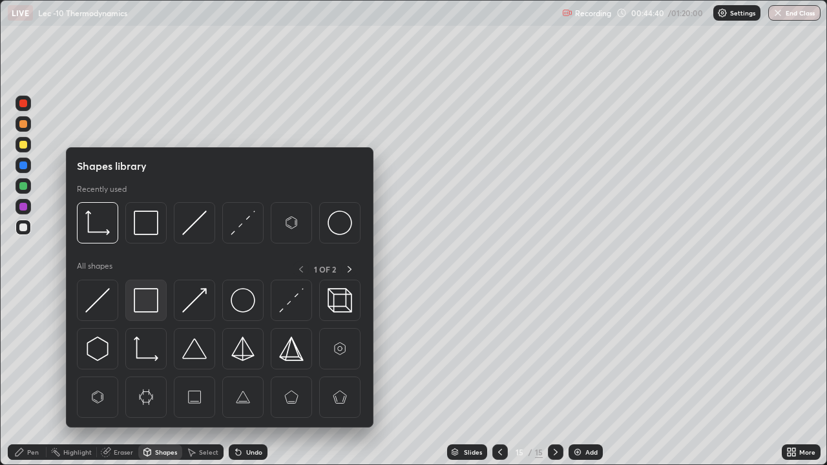
click at [158, 298] on img at bounding box center [146, 300] width 25 height 25
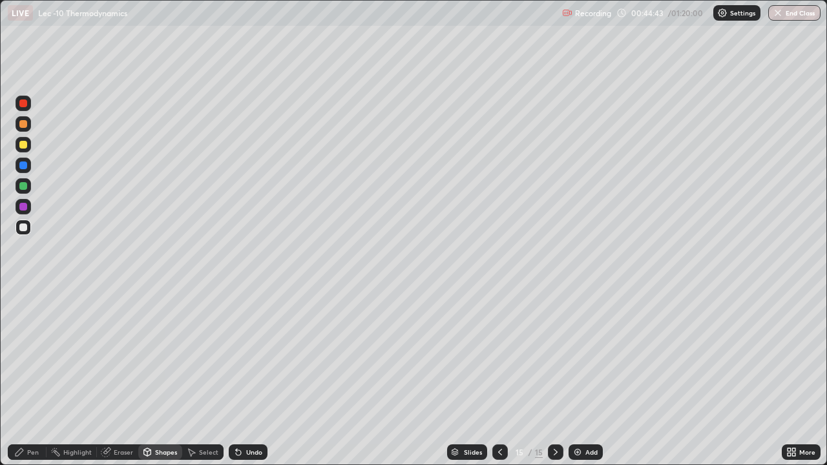
click at [30, 377] on div "Pen" at bounding box center [27, 452] width 39 height 16
click at [575, 377] on img at bounding box center [577, 452] width 10 height 10
click at [28, 147] on div at bounding box center [24, 145] width 16 height 16
click at [242, 377] on div "Undo" at bounding box center [248, 452] width 39 height 16
click at [243, 377] on div "Undo" at bounding box center [248, 452] width 39 height 16
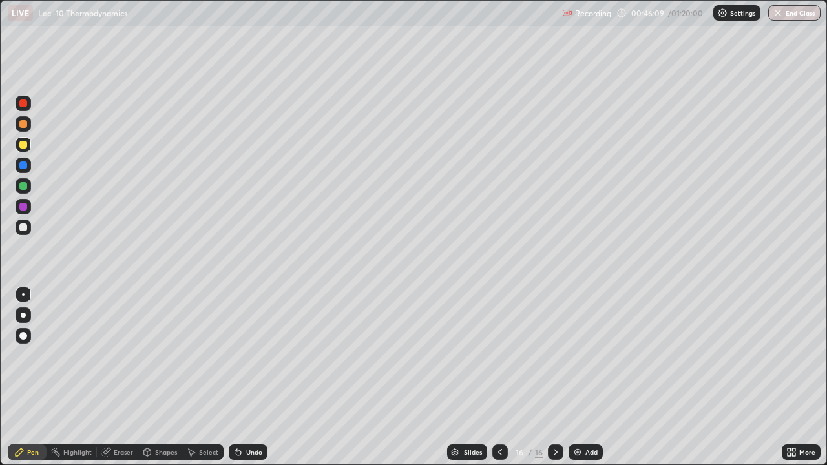
click at [112, 377] on div "Eraser" at bounding box center [117, 452] width 41 height 16
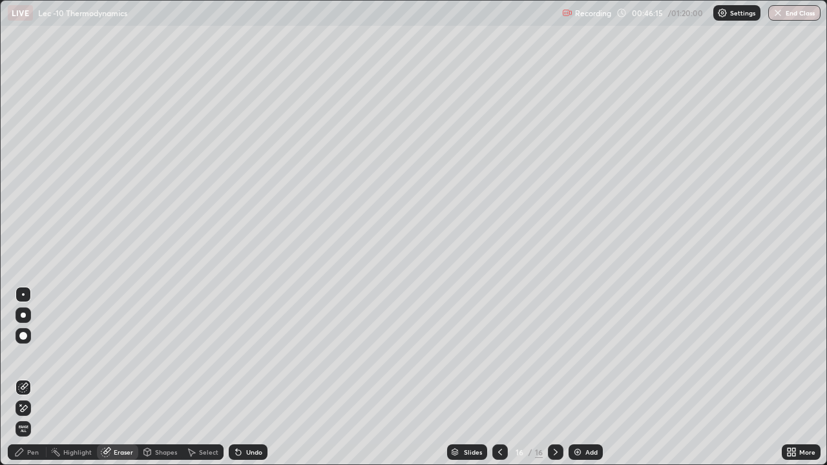
click at [21, 377] on icon at bounding box center [19, 452] width 10 height 10
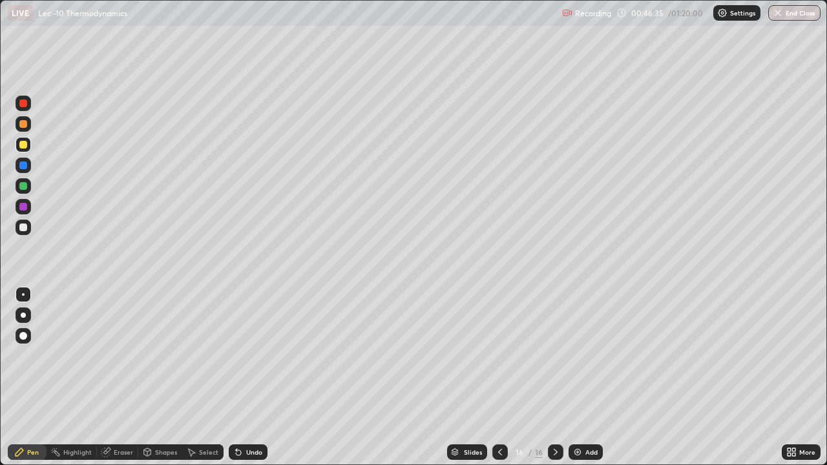
click at [242, 377] on div "Undo" at bounding box center [248, 452] width 39 height 16
click at [205, 377] on div "Select" at bounding box center [202, 452] width 41 height 16
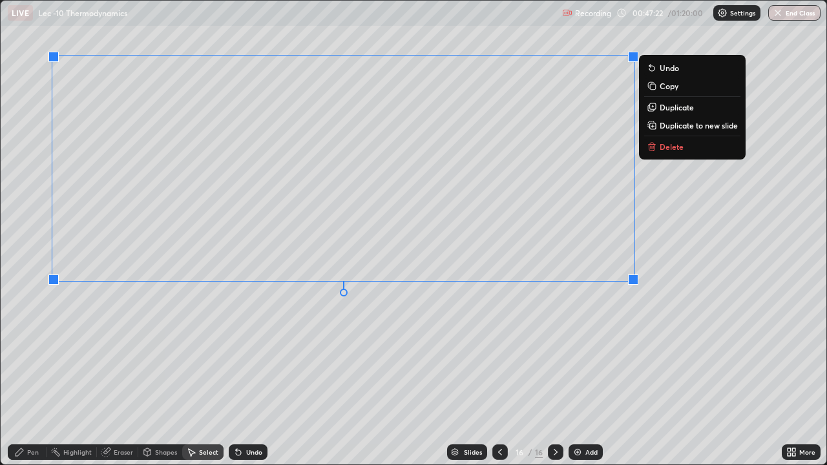
click at [461, 342] on div "0 ° Undo Copy Duplicate Duplicate to new slide Delete" at bounding box center [413, 233] width 825 height 464
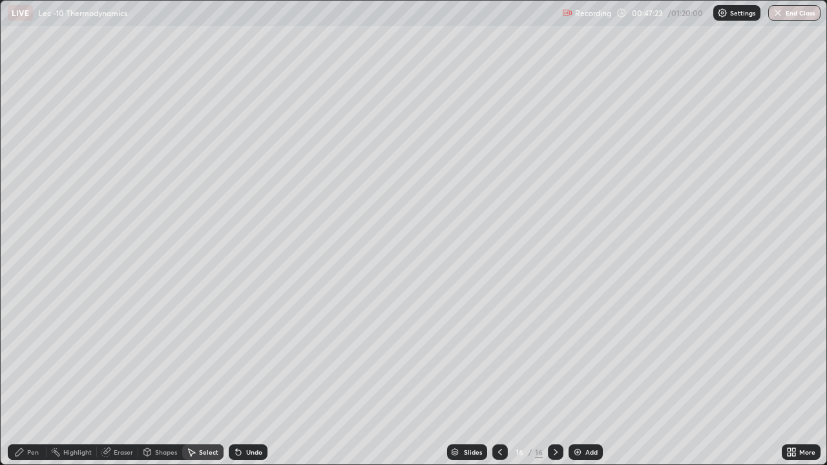
click at [25, 377] on div "Pen" at bounding box center [27, 452] width 39 height 16
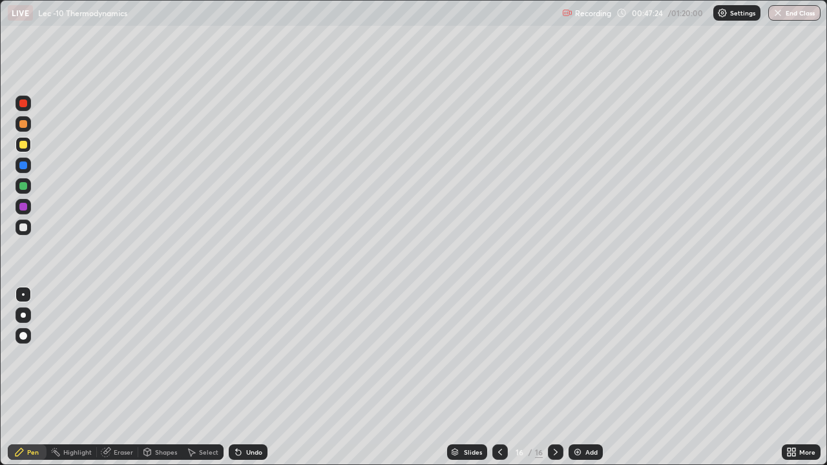
click at [24, 228] on div at bounding box center [23, 227] width 8 height 8
click at [588, 377] on div "Add" at bounding box center [591, 452] width 12 height 6
click at [241, 377] on div "Undo" at bounding box center [248, 452] width 39 height 16
click at [23, 166] on div at bounding box center [23, 165] width 8 height 8
click at [28, 145] on div at bounding box center [24, 145] width 16 height 16
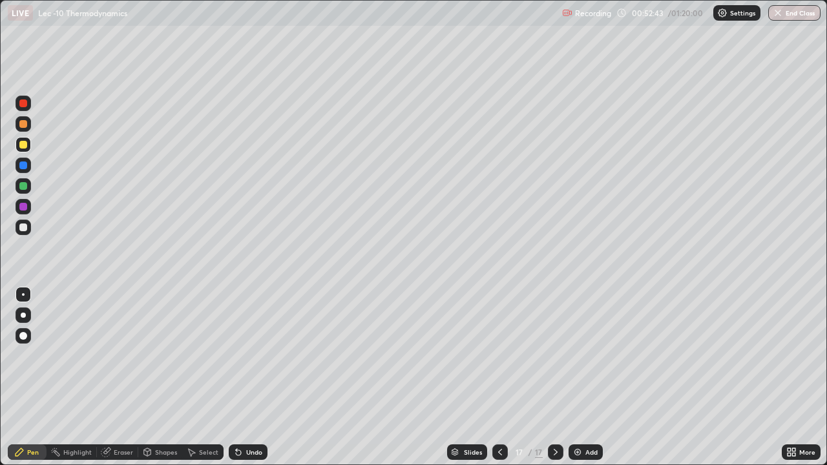
click at [587, 377] on div "Add" at bounding box center [591, 452] width 12 height 6
click at [23, 227] on div at bounding box center [23, 227] width 8 height 8
click at [236, 377] on icon at bounding box center [238, 452] width 5 height 5
click at [245, 377] on div "Undo" at bounding box center [248, 452] width 39 height 16
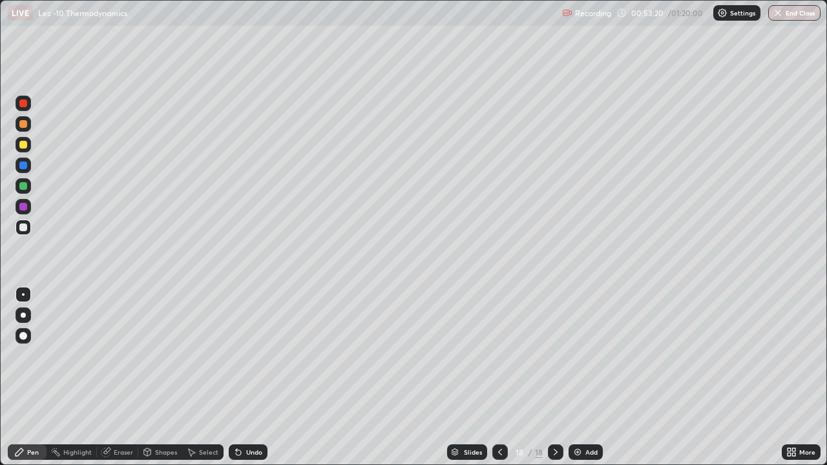
click at [246, 377] on div "Undo" at bounding box center [254, 452] width 16 height 6
click at [245, 377] on div "Undo" at bounding box center [248, 452] width 39 height 16
click at [236, 377] on icon at bounding box center [236, 449] width 1 height 1
click at [236, 377] on icon at bounding box center [238, 452] width 5 height 5
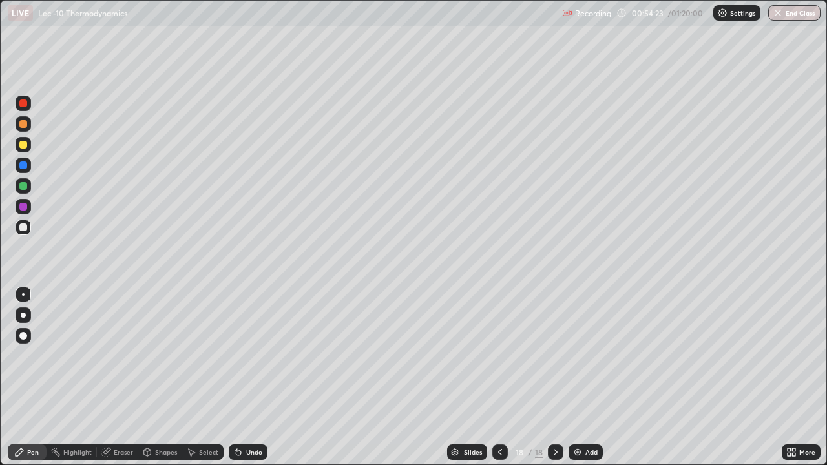
click at [200, 377] on div "Select" at bounding box center [208, 452] width 19 height 6
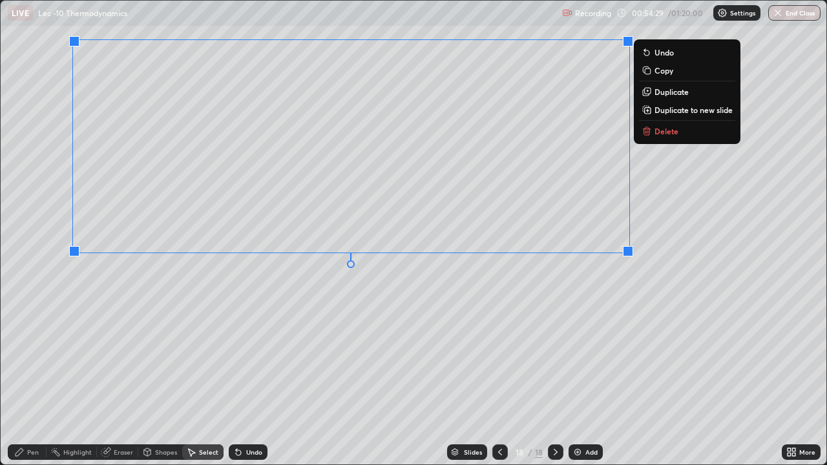
click at [203, 347] on div "0 ° Undo Copy Duplicate Duplicate to new slide Delete" at bounding box center [413, 233] width 825 height 464
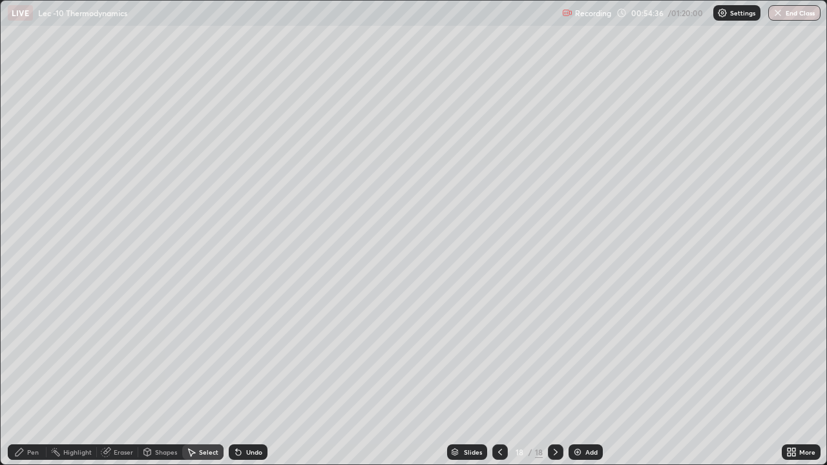
click at [26, 377] on div "Pen" at bounding box center [27, 452] width 39 height 16
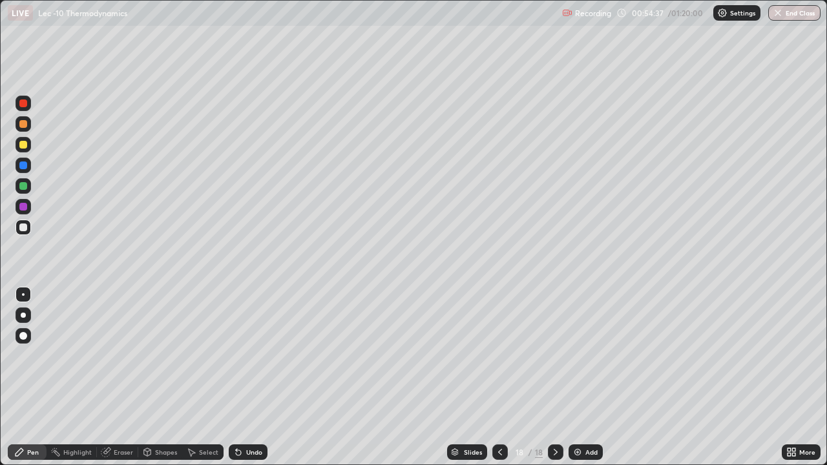
click at [23, 145] on div at bounding box center [23, 145] width 8 height 8
click at [23, 228] on div at bounding box center [23, 227] width 8 height 8
click at [123, 377] on div "Eraser" at bounding box center [117, 452] width 41 height 16
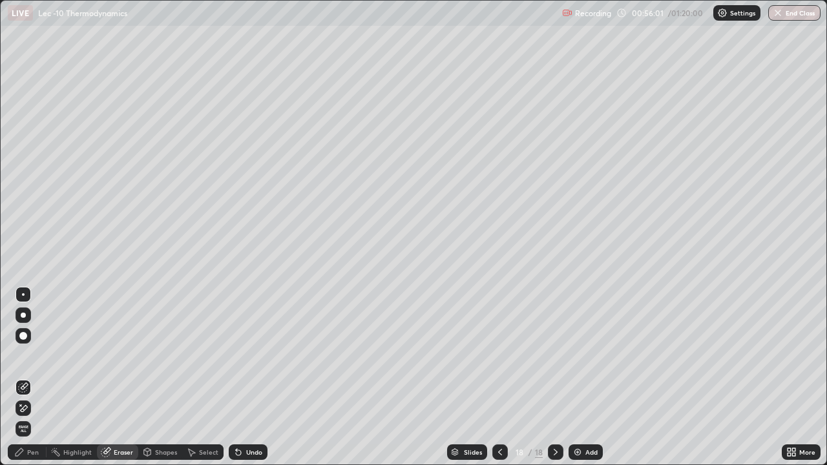
click at [34, 377] on div "Pen" at bounding box center [33, 452] width 12 height 6
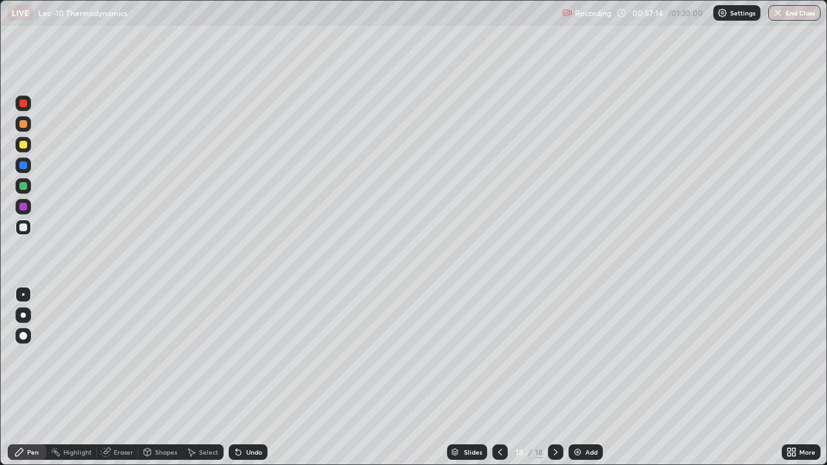
click at [568, 377] on div "Add" at bounding box center [585, 452] width 34 height 16
click at [28, 146] on div at bounding box center [24, 145] width 16 height 16
click at [499, 377] on icon at bounding box center [500, 452] width 10 height 10
click at [553, 377] on icon at bounding box center [555, 452] width 10 height 10
click at [25, 232] on div at bounding box center [24, 228] width 16 height 16
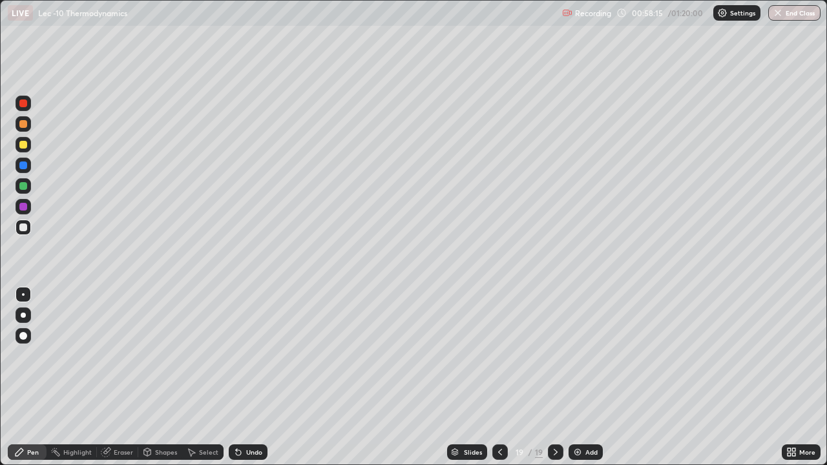
click at [26, 151] on div at bounding box center [24, 145] width 16 height 16
click at [232, 377] on div "Undo" at bounding box center [248, 452] width 39 height 16
click at [574, 377] on img at bounding box center [577, 452] width 10 height 10
click at [23, 232] on div at bounding box center [24, 228] width 16 height 16
click at [246, 377] on div "Undo" at bounding box center [254, 452] width 16 height 6
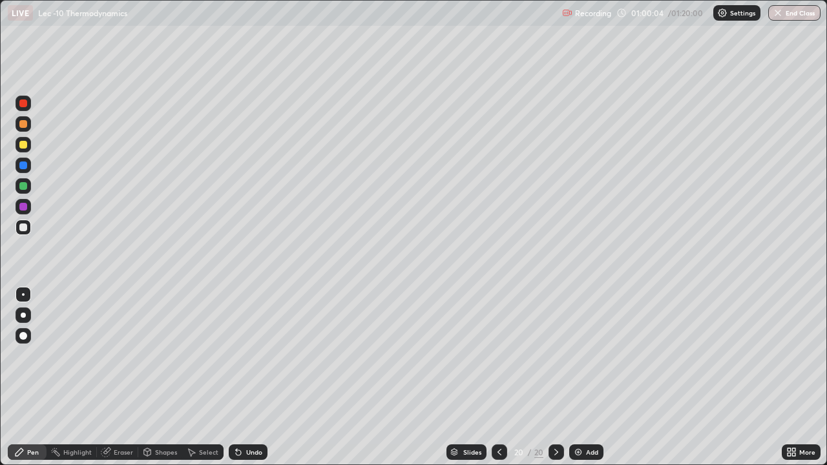
click at [246, 377] on div "Undo" at bounding box center [254, 452] width 16 height 6
click at [189, 377] on icon at bounding box center [191, 452] width 10 height 10
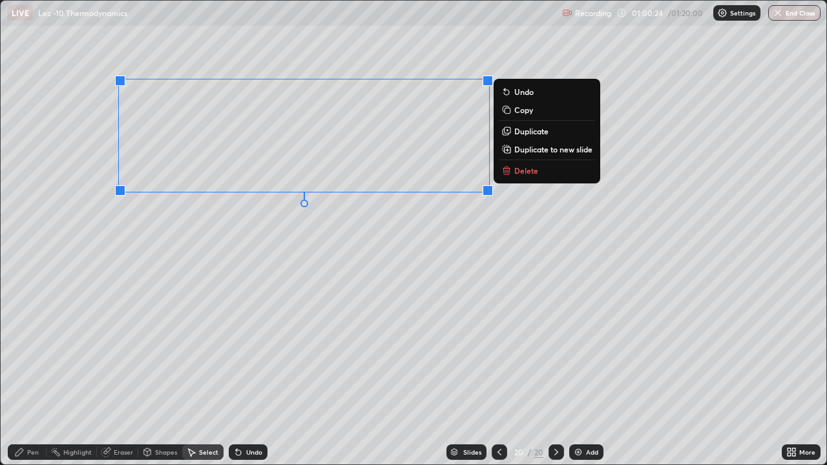
click at [32, 377] on div "Pen" at bounding box center [27, 452] width 39 height 16
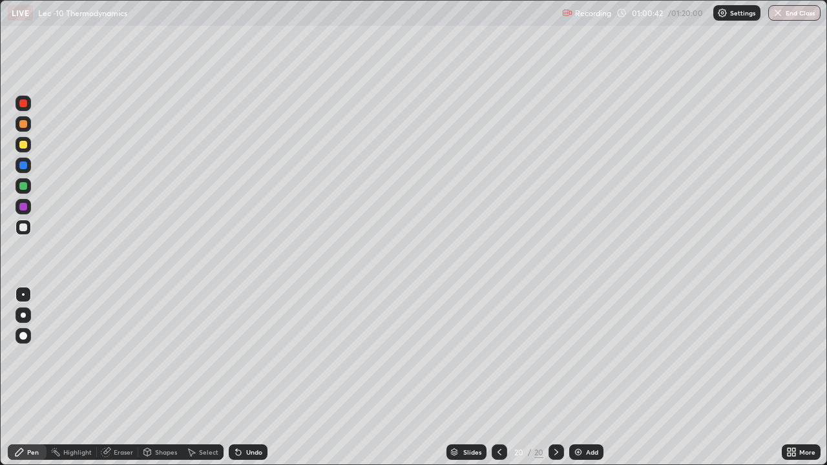
click at [236, 377] on icon at bounding box center [236, 449] width 1 height 1
click at [236, 377] on icon at bounding box center [238, 452] width 5 height 5
click at [238, 377] on icon at bounding box center [238, 452] width 10 height 10
click at [583, 377] on div "Add" at bounding box center [586, 452] width 34 height 16
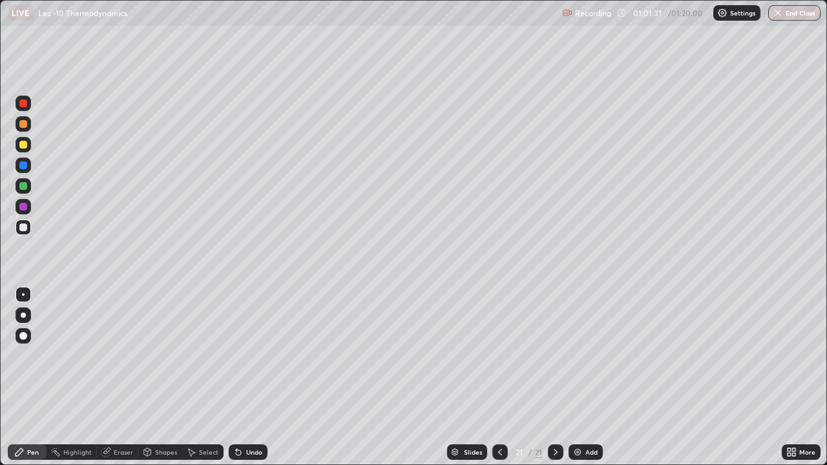
click at [28, 145] on div at bounding box center [24, 145] width 16 height 16
click at [200, 377] on div "Select" at bounding box center [202, 452] width 41 height 16
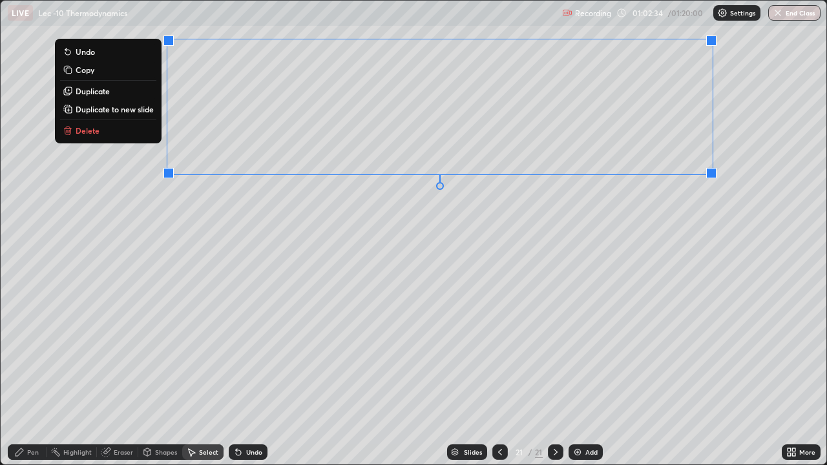
click at [282, 302] on div "0 ° Undo Copy Duplicate Duplicate to new slide Delete" at bounding box center [413, 233] width 825 height 464
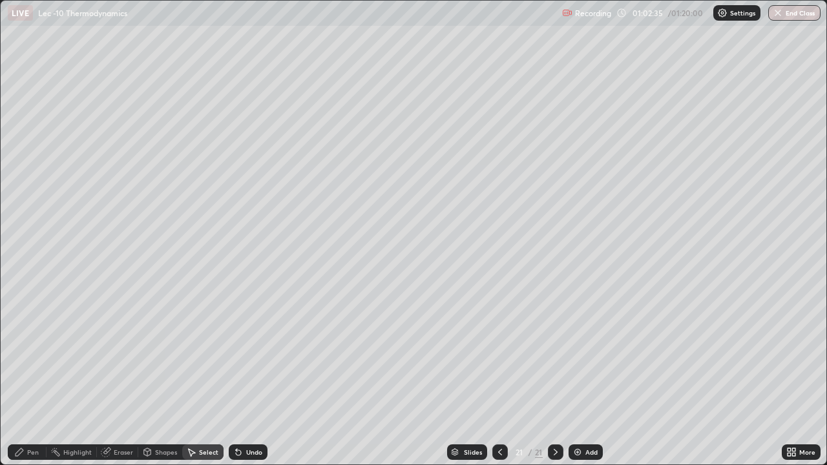
click at [23, 377] on icon at bounding box center [20, 452] width 8 height 8
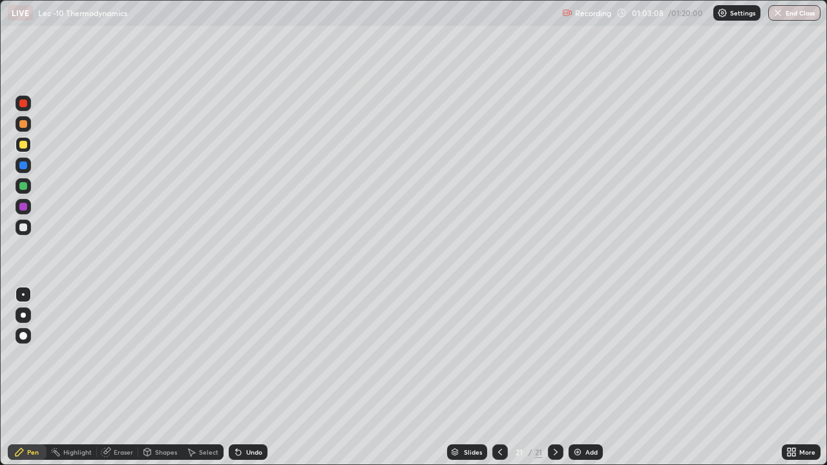
click at [147, 377] on icon at bounding box center [147, 452] width 7 height 8
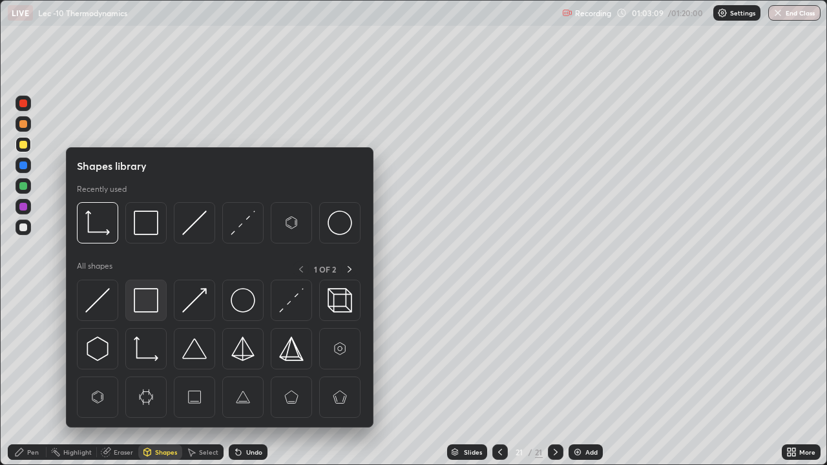
click at [156, 309] on img at bounding box center [146, 300] width 25 height 25
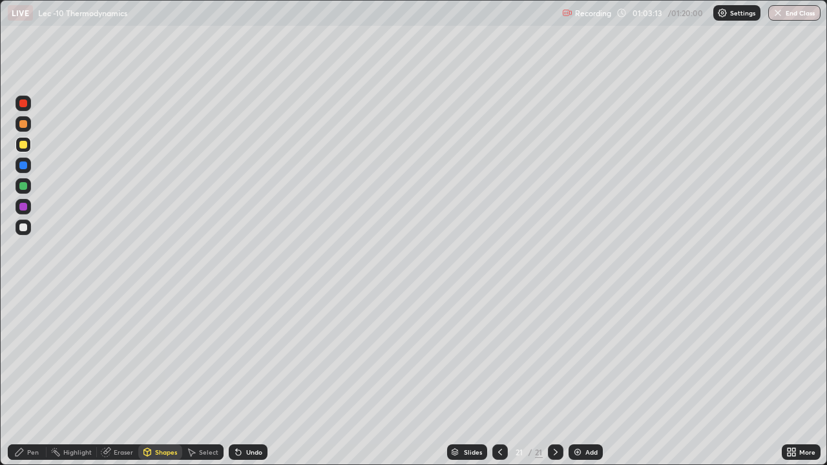
click at [31, 377] on div "Pen" at bounding box center [33, 452] width 12 height 6
click at [30, 233] on div at bounding box center [24, 227] width 16 height 21
click at [26, 145] on div at bounding box center [23, 145] width 8 height 8
click at [582, 377] on div "Add" at bounding box center [585, 452] width 34 height 16
click at [28, 232] on div at bounding box center [24, 228] width 16 height 16
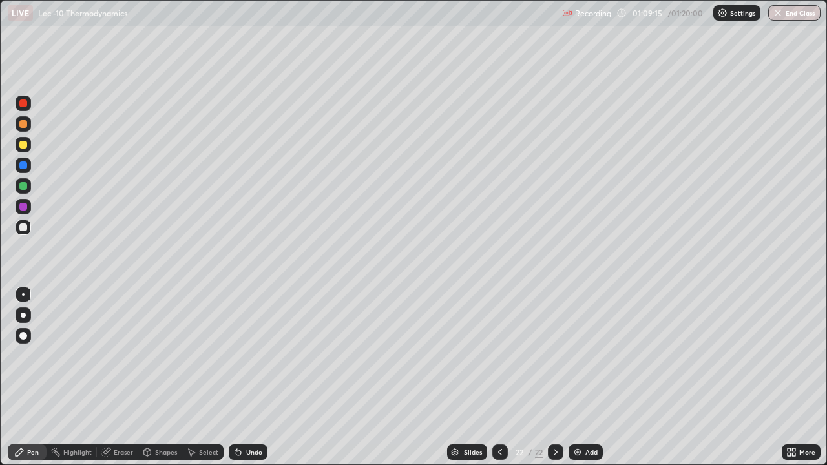
click at [150, 377] on icon at bounding box center [147, 452] width 10 height 10
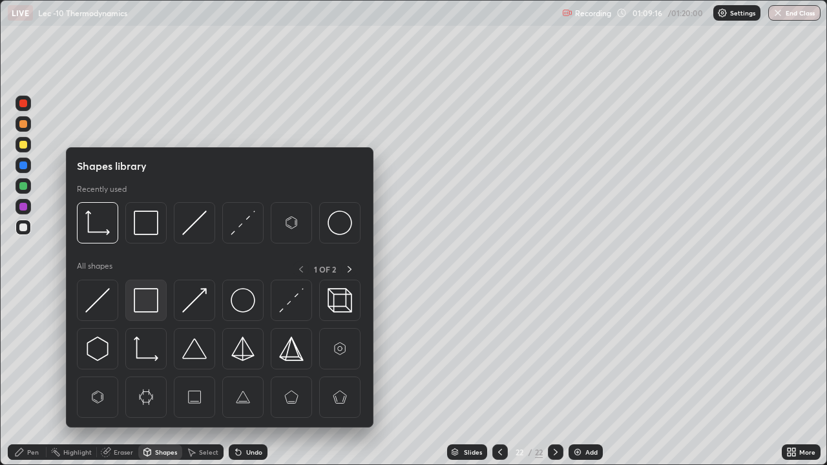
click at [153, 307] on img at bounding box center [146, 300] width 25 height 25
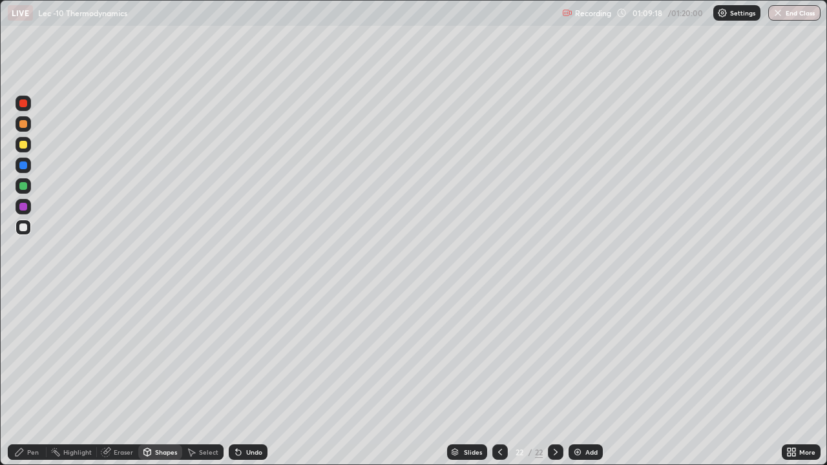
click at [27, 377] on div "Pen" at bounding box center [33, 452] width 12 height 6
click at [150, 377] on icon at bounding box center [147, 452] width 7 height 8
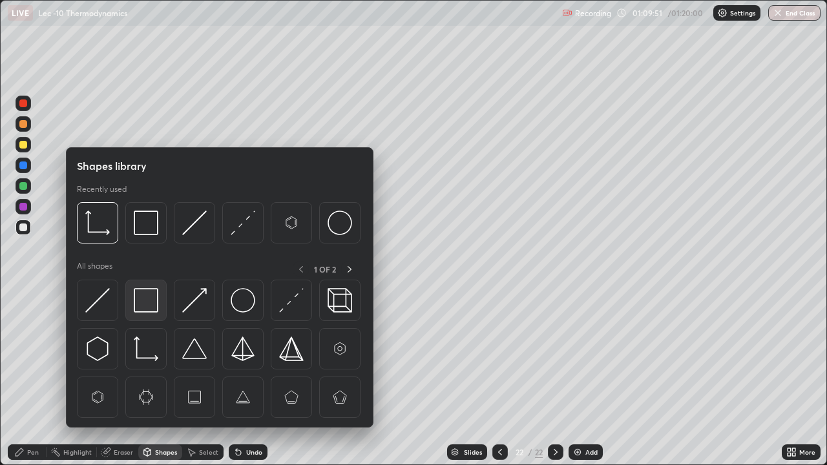
click at [156, 304] on img at bounding box center [146, 300] width 25 height 25
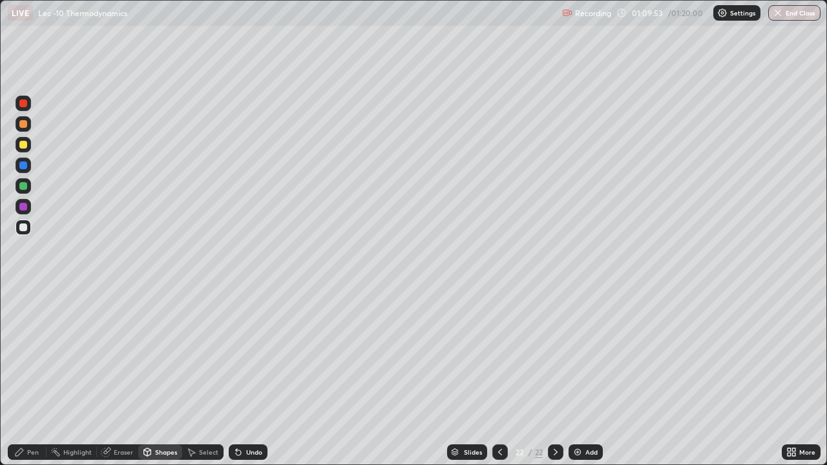
click at [28, 377] on div "Pen" at bounding box center [33, 452] width 12 height 6
click at [164, 377] on div "Shapes" at bounding box center [166, 452] width 22 height 6
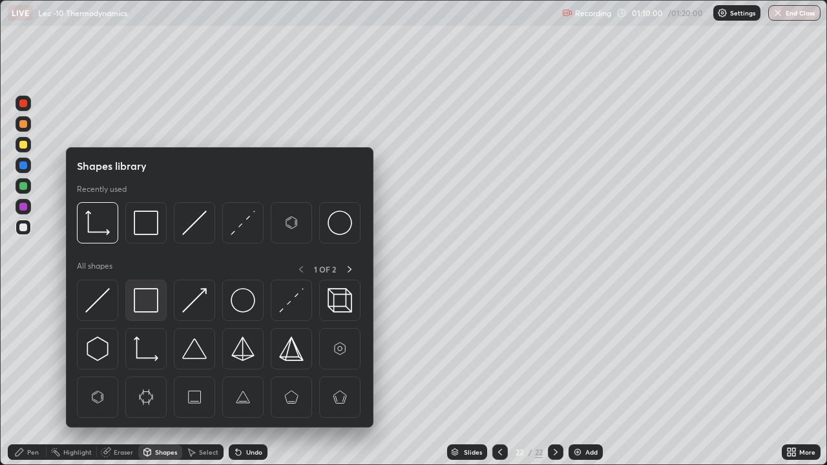
click at [148, 308] on img at bounding box center [146, 300] width 25 height 25
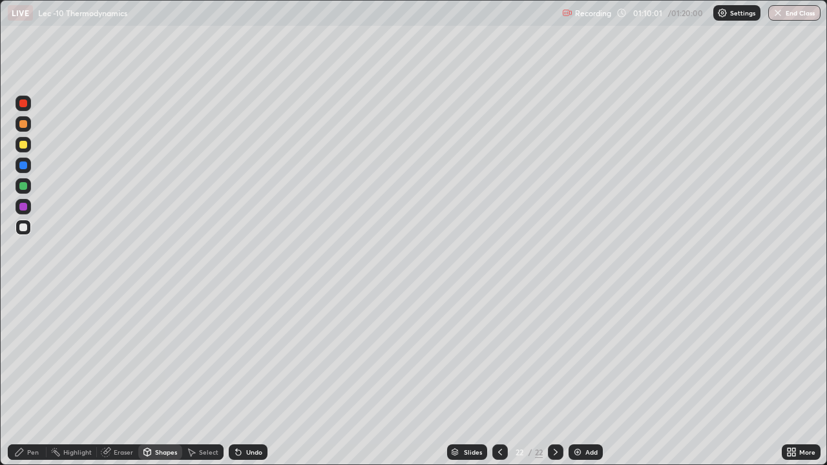
click at [32, 377] on div "Pen" at bounding box center [27, 452] width 39 height 16
click at [171, 377] on div "Shapes" at bounding box center [166, 452] width 22 height 6
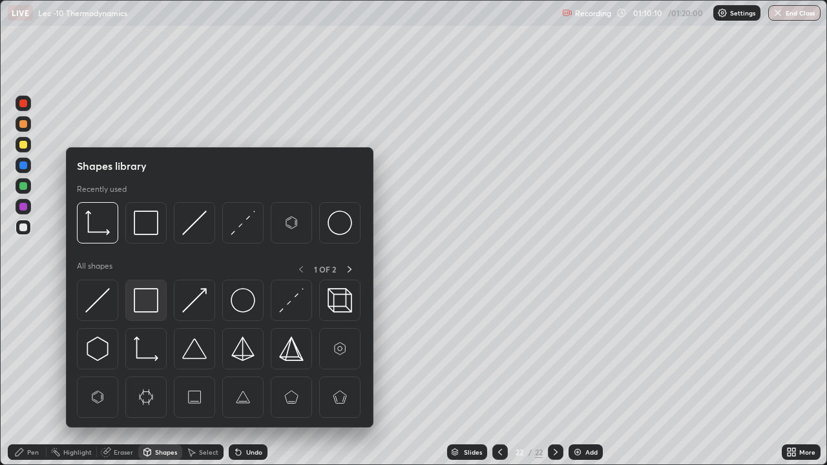
click at [152, 312] on img at bounding box center [146, 300] width 25 height 25
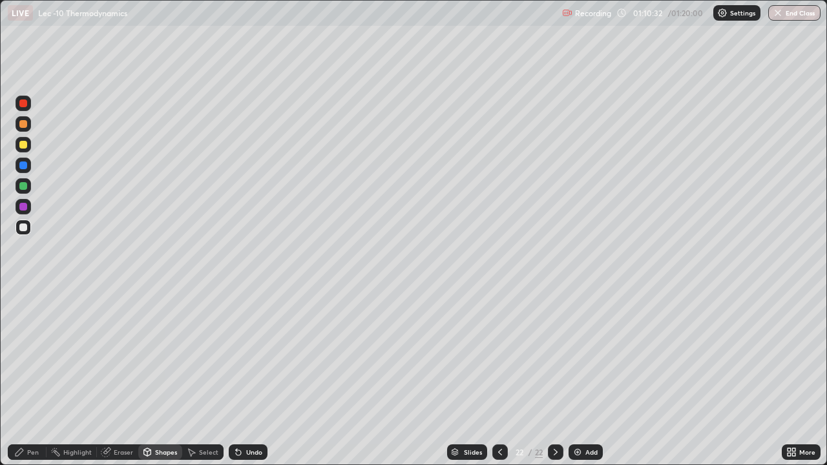
click at [247, 377] on div "Undo" at bounding box center [254, 452] width 16 height 6
click at [24, 377] on icon at bounding box center [19, 452] width 10 height 10
click at [590, 377] on div "Add" at bounding box center [591, 452] width 12 height 6
click at [25, 189] on div at bounding box center [23, 186] width 8 height 8
click at [575, 377] on img at bounding box center [577, 452] width 10 height 10
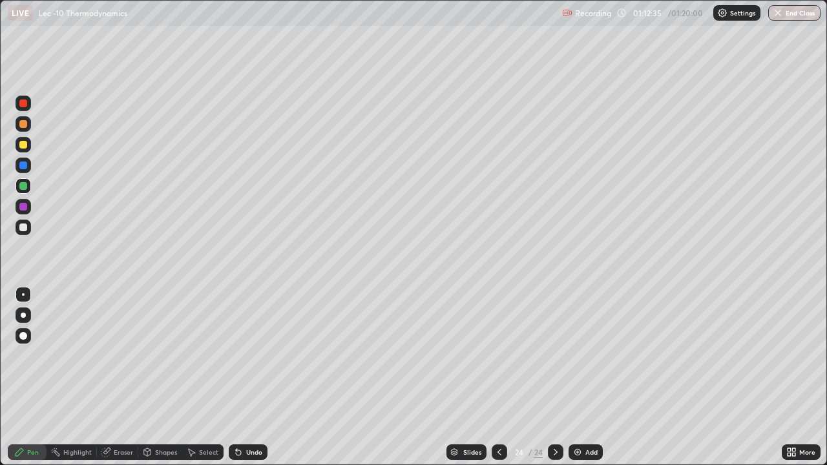
click at [24, 145] on div at bounding box center [23, 145] width 8 height 8
click at [166, 377] on div "Shapes" at bounding box center [166, 452] width 22 height 6
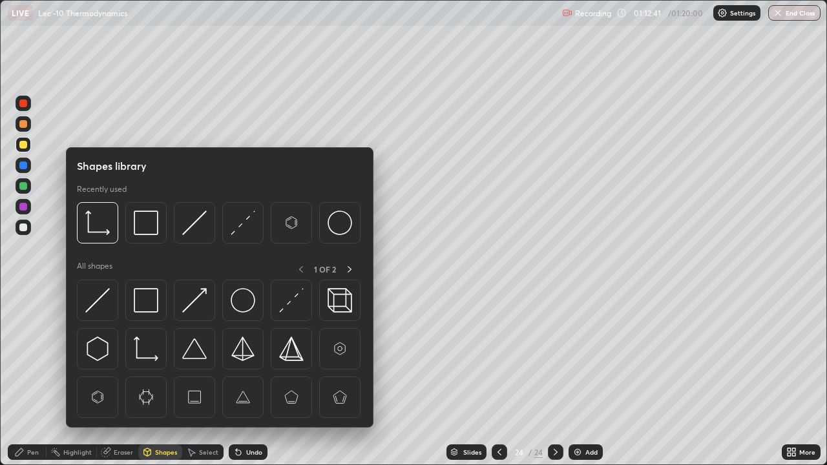
click at [23, 228] on div at bounding box center [23, 227] width 8 height 8
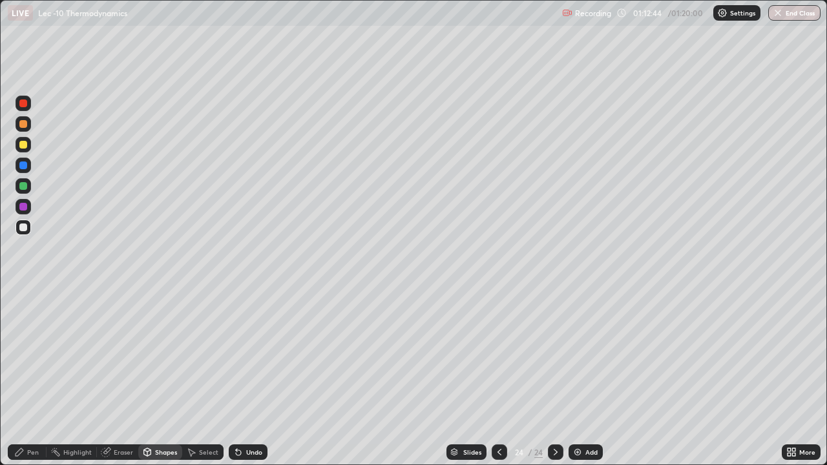
click at [242, 377] on div "Undo" at bounding box center [248, 452] width 39 height 16
click at [34, 377] on div "Pen" at bounding box center [33, 452] width 12 height 6
click at [404, 377] on div "Slides 24 / 24 Add" at bounding box center [524, 452] width 514 height 26
click at [201, 377] on div "Select" at bounding box center [208, 452] width 19 height 6
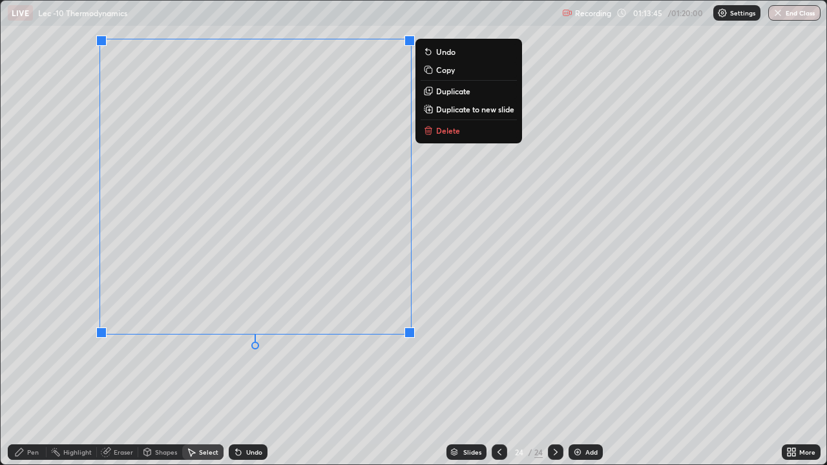
click at [29, 377] on div "Pen" at bounding box center [33, 452] width 12 height 6
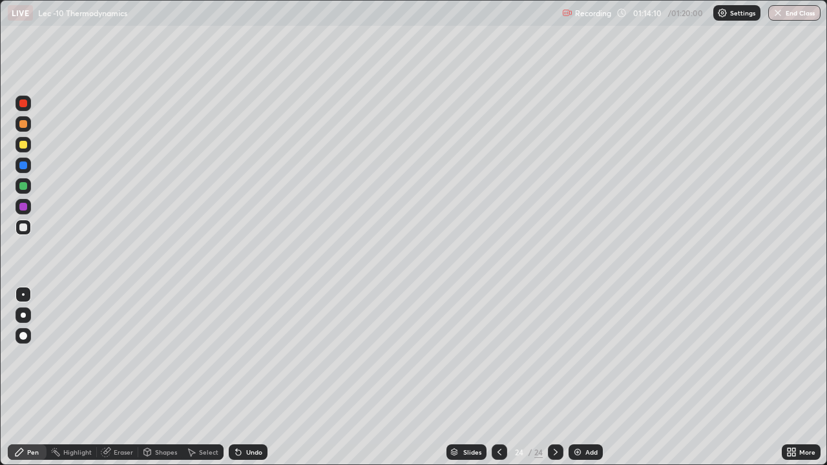
click at [21, 146] on div at bounding box center [23, 145] width 8 height 8
click at [23, 225] on div at bounding box center [23, 227] width 8 height 8
click at [794, 377] on div "More" at bounding box center [801, 452] width 39 height 16
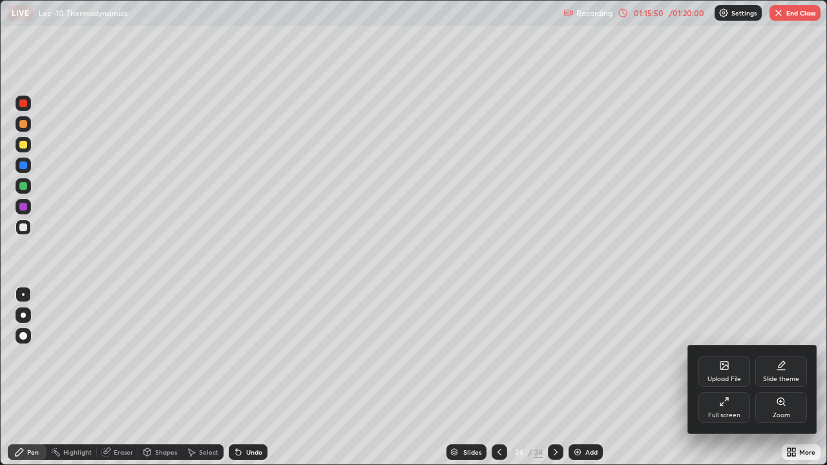
click at [720, 377] on div "Full screen" at bounding box center [724, 407] width 52 height 31
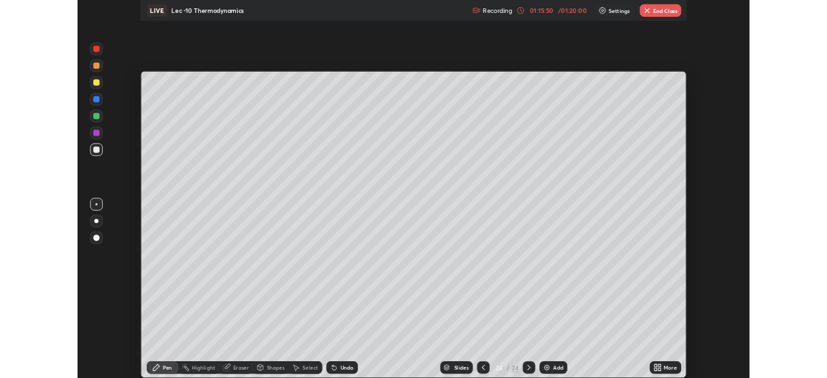
scroll to position [64209, 63760]
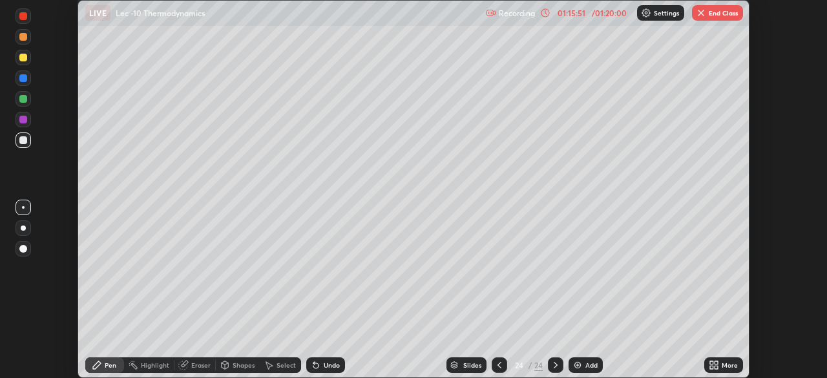
click at [708, 18] on button "End Class" at bounding box center [717, 13] width 51 height 16
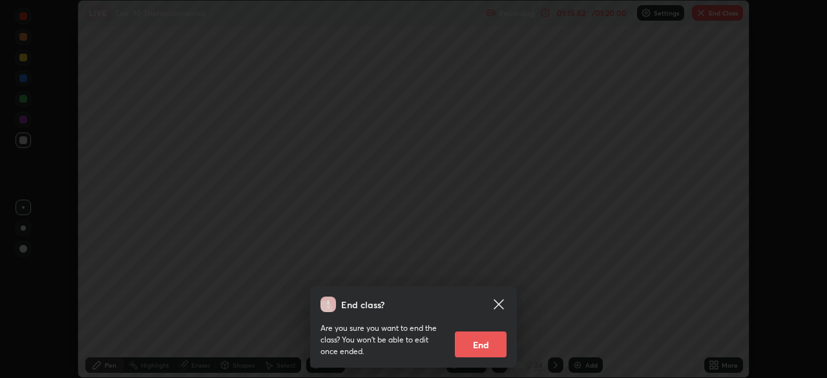
click at [502, 340] on button "End" at bounding box center [481, 344] width 52 height 26
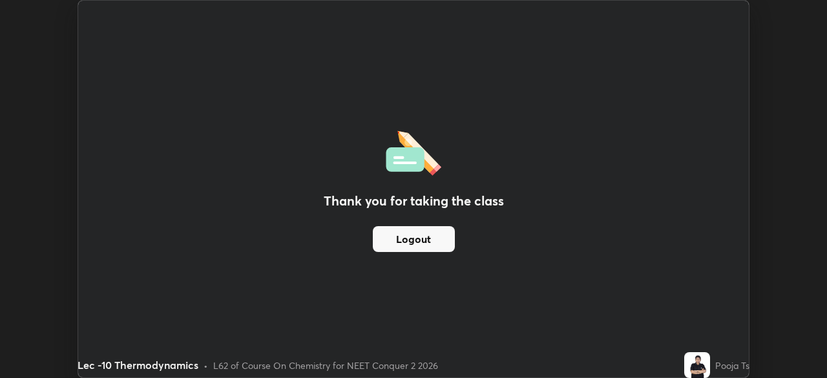
click at [635, 270] on div "Thank you for taking the class Logout" at bounding box center [413, 189] width 670 height 377
click at [639, 268] on div "Thank you for taking the class Logout" at bounding box center [413, 189] width 670 height 377
